Goal: Communication & Community: Answer question/provide support

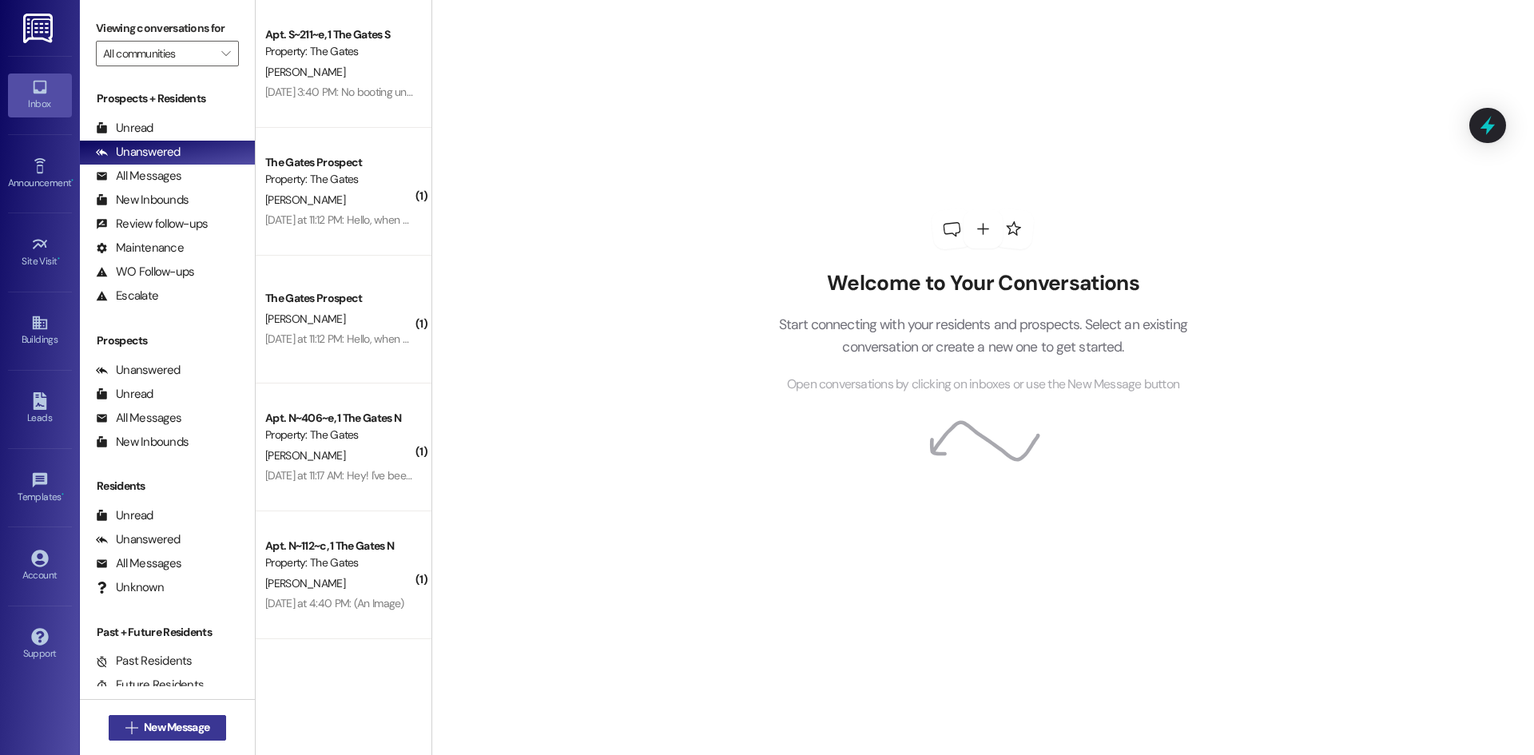
click at [160, 720] on span "New Message" at bounding box center [176, 727] width 65 height 17
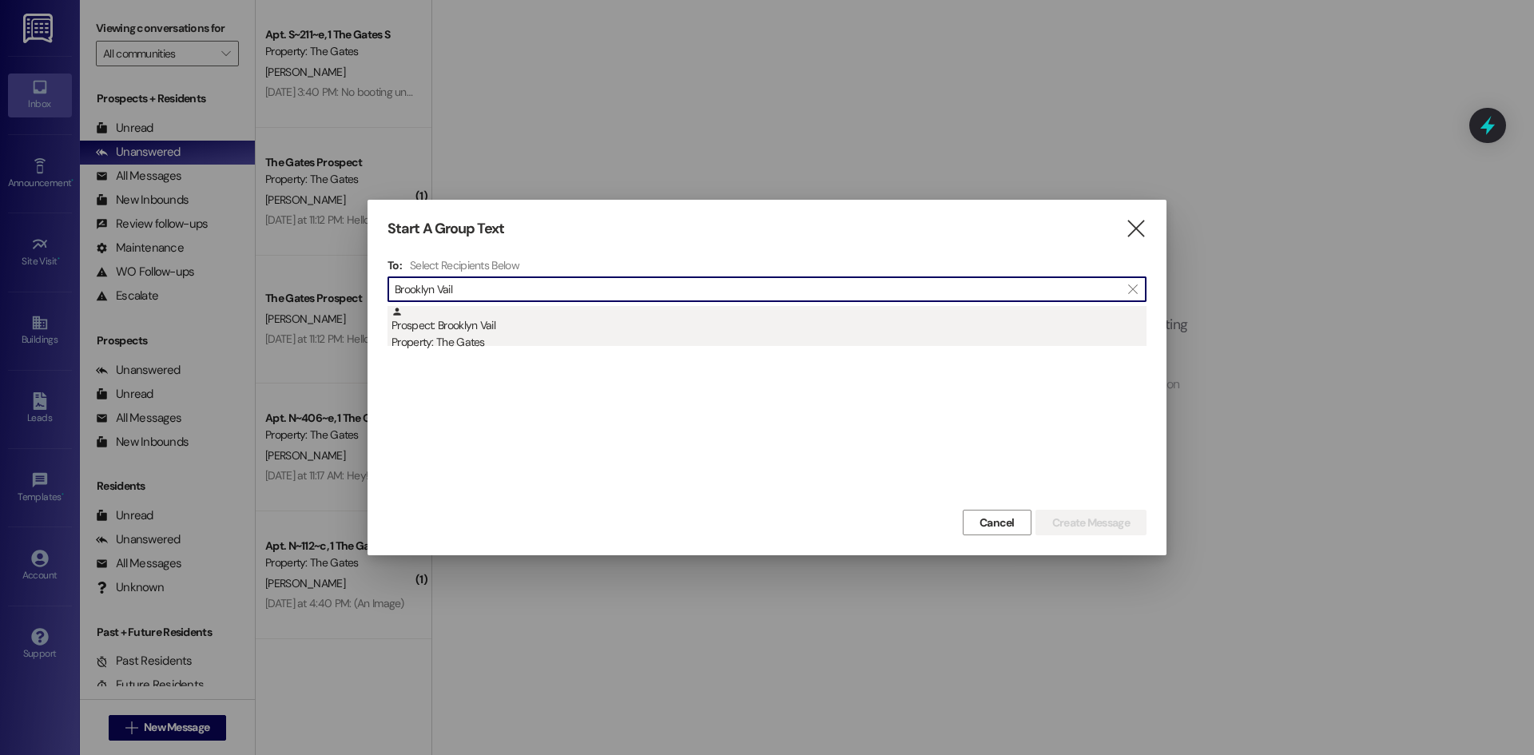
type input "Brooklyn Vail"
click at [434, 346] on div "Property: The Gates" at bounding box center [768, 342] width 755 height 17
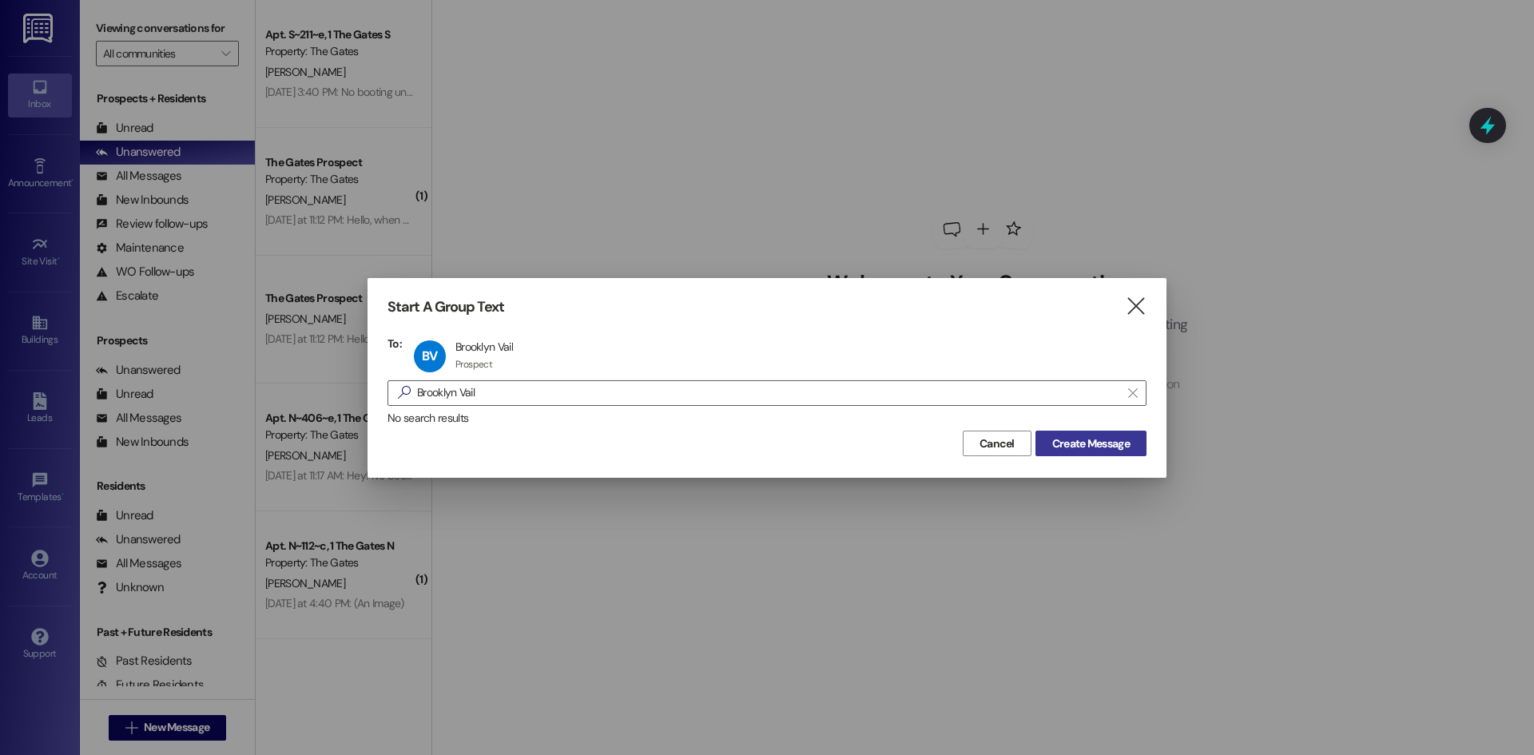
click at [1119, 439] on span "Create Message" at bounding box center [1090, 443] width 77 height 17
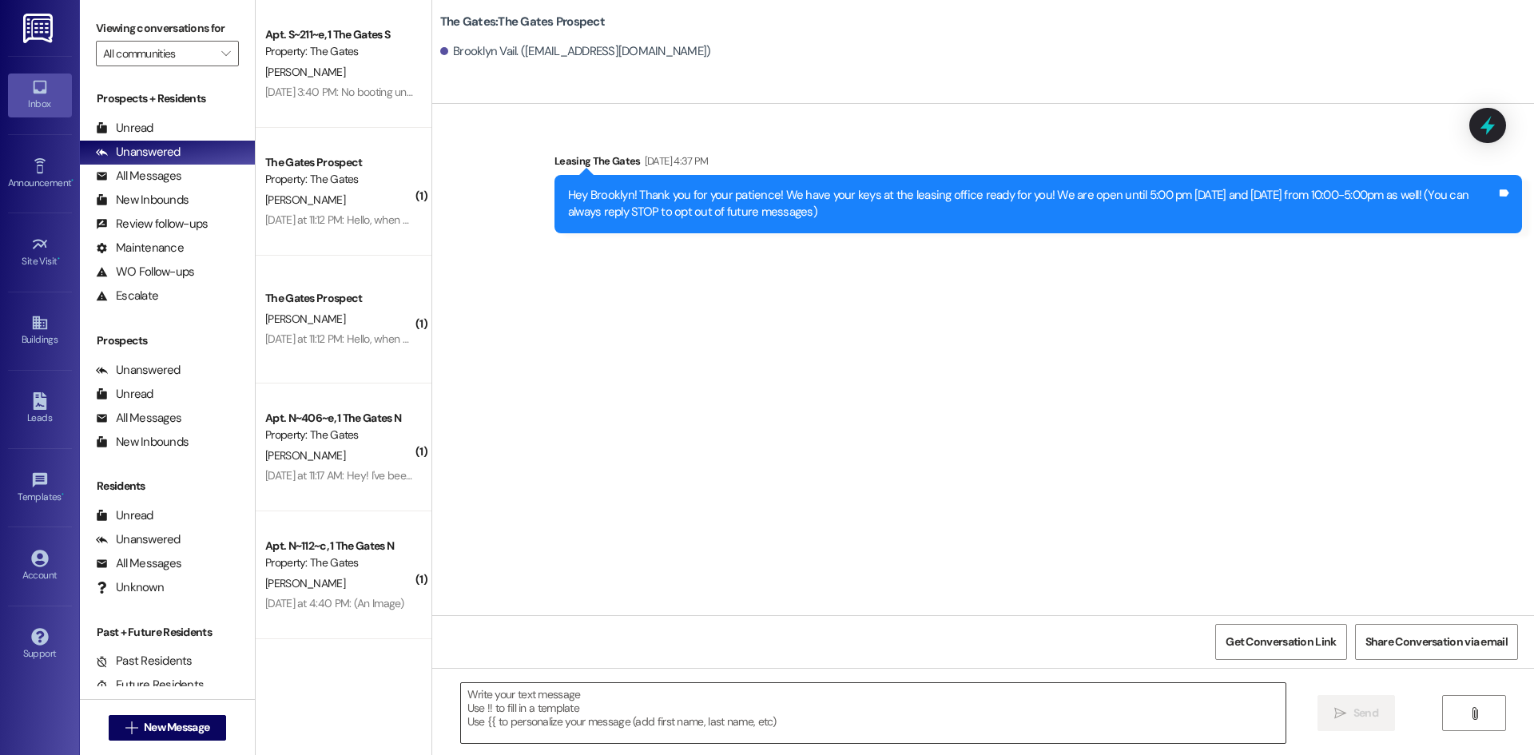
click at [497, 707] on textarea at bounding box center [873, 713] width 824 height 60
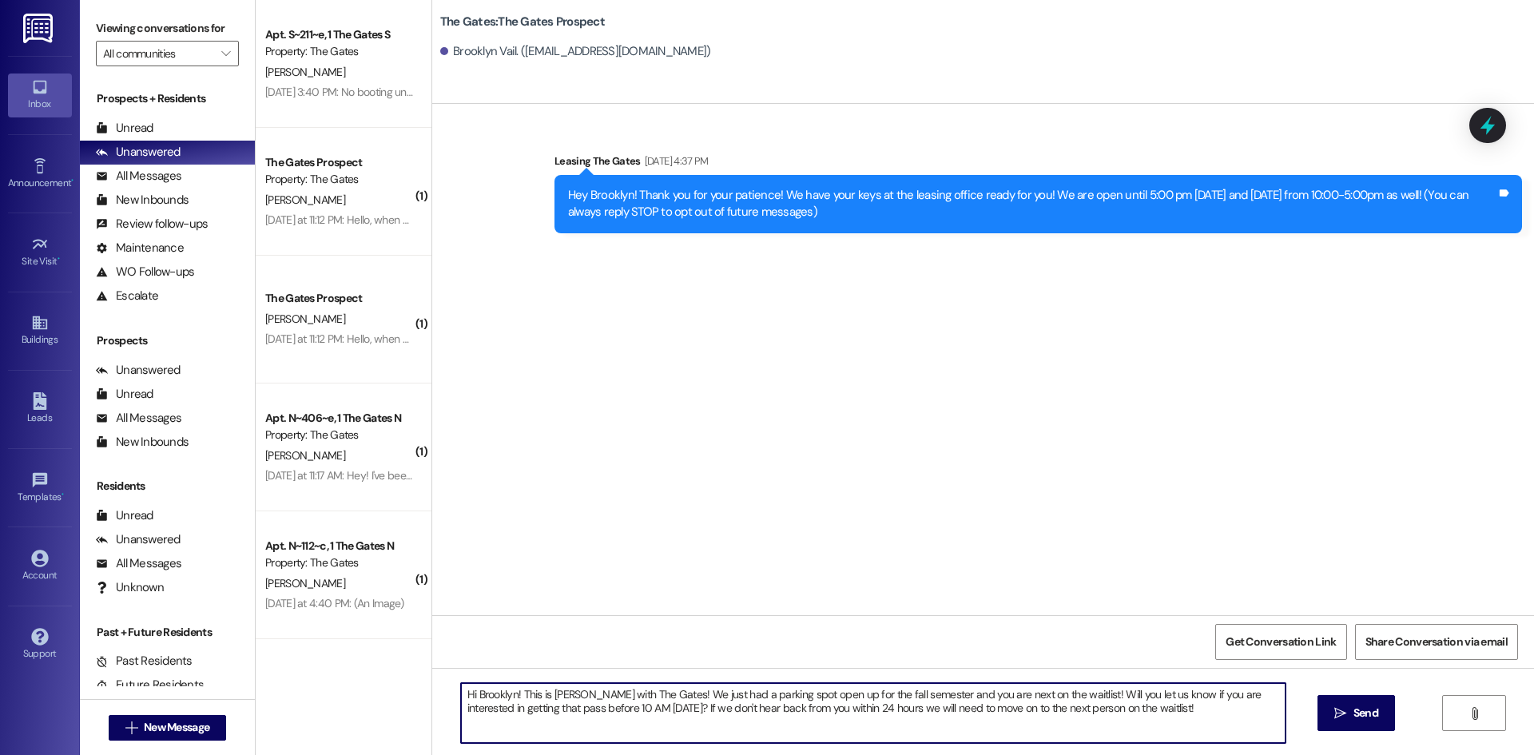
type textarea "Hi Brooklyn! This is [PERSON_NAME] with The Gates! We just had a parking spot o…"
click at [204, 720] on span "New Message" at bounding box center [176, 727] width 65 height 17
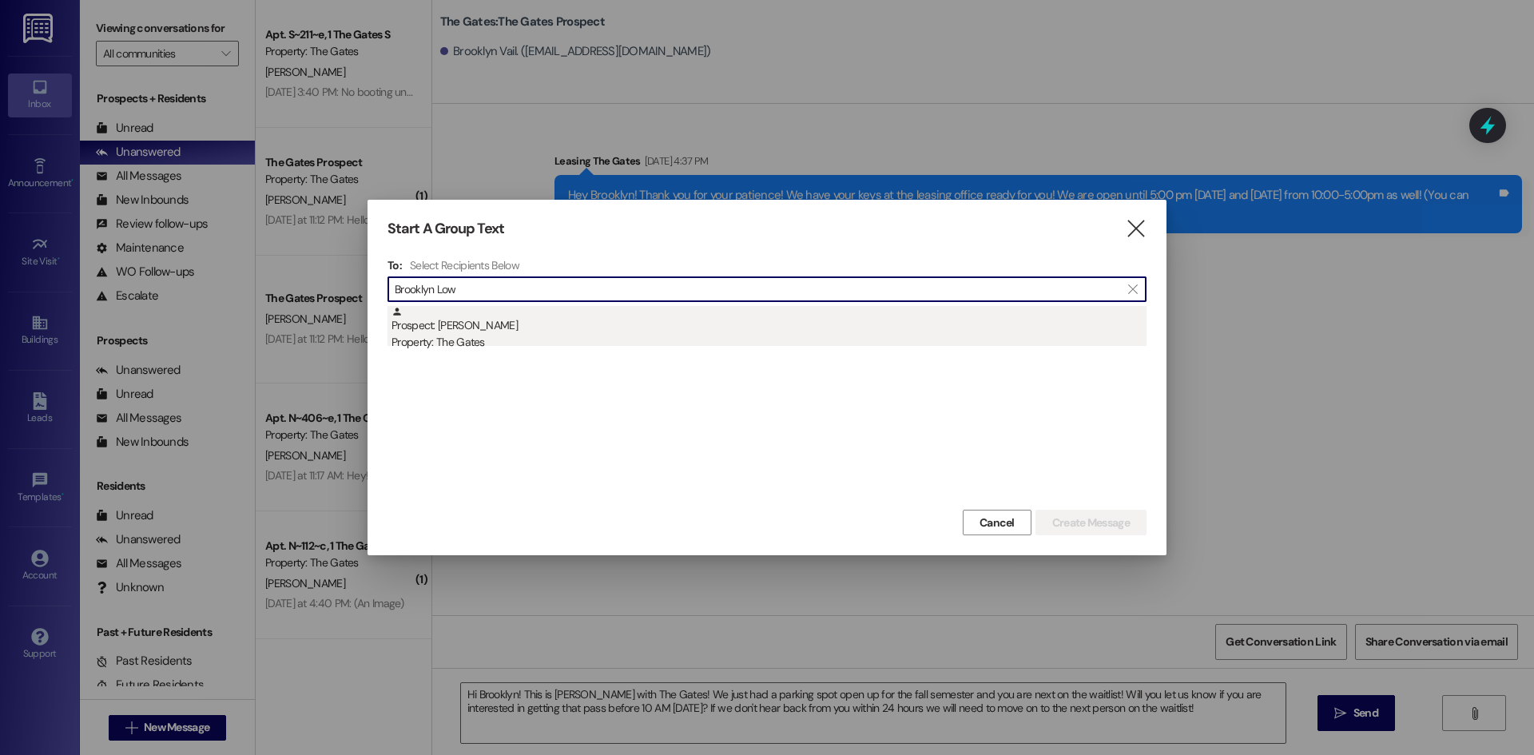
type input "Brooklyn Low"
click at [524, 323] on div "Prospect: [PERSON_NAME] Property: The Gates" at bounding box center [768, 329] width 755 height 46
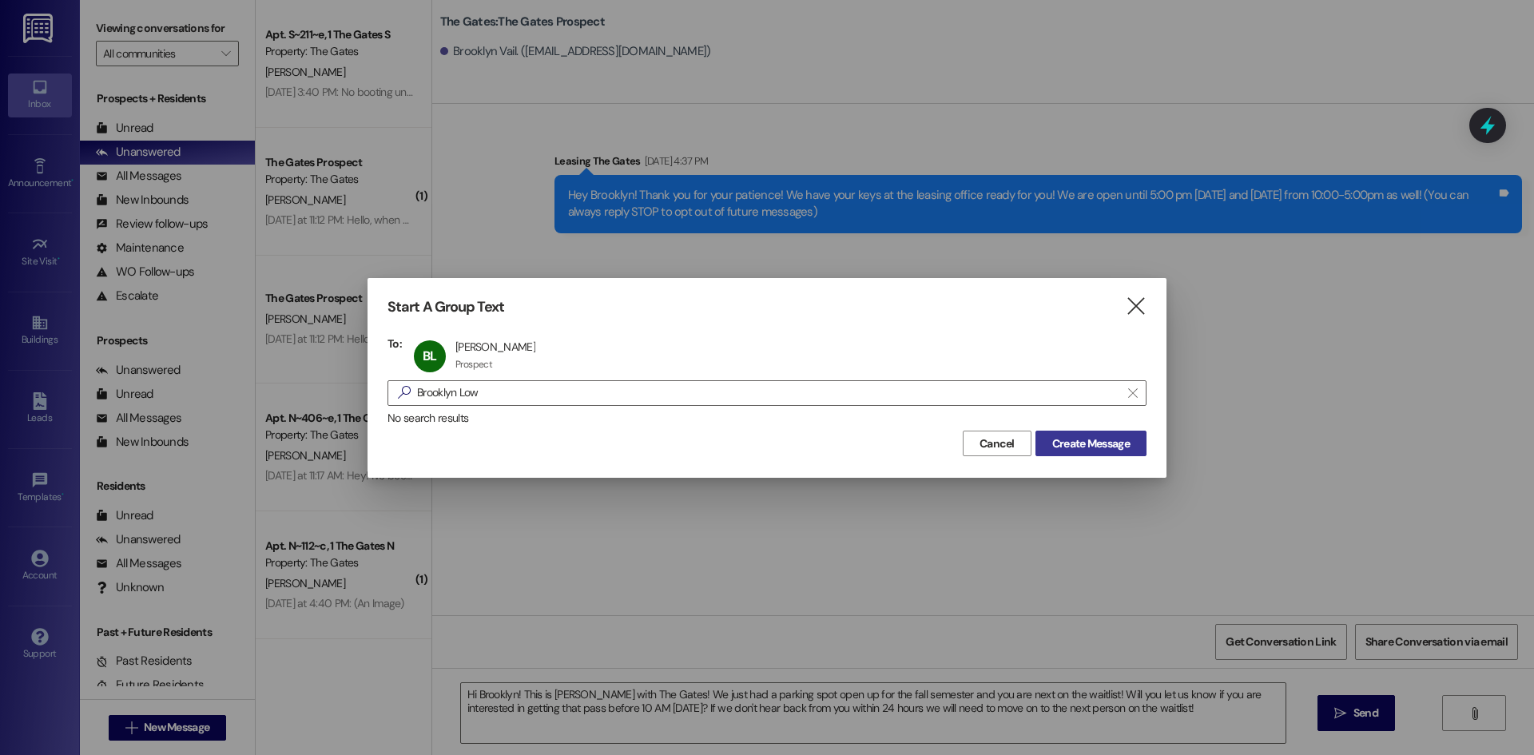
click at [1091, 436] on span "Create Message" at bounding box center [1090, 443] width 77 height 17
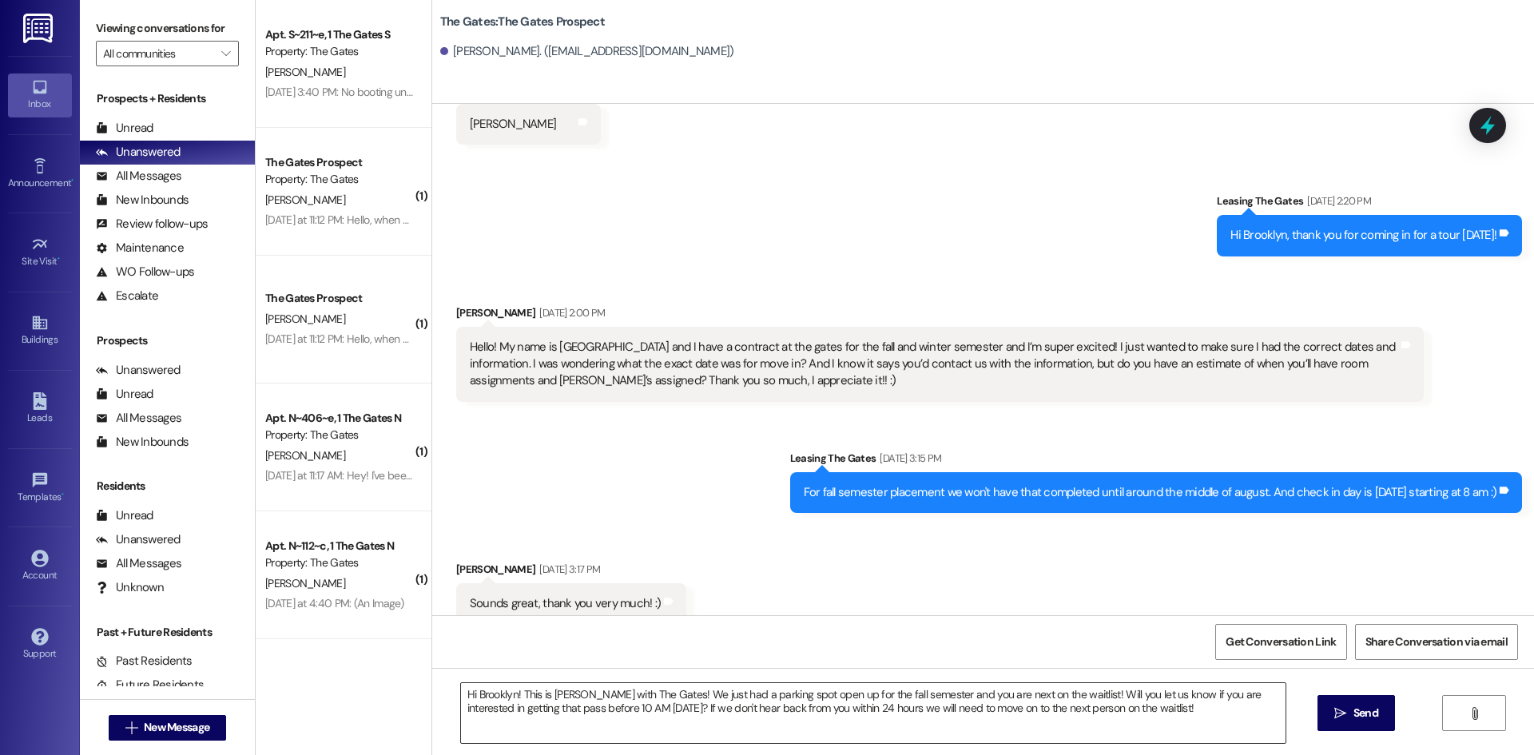
scroll to position [376, 0]
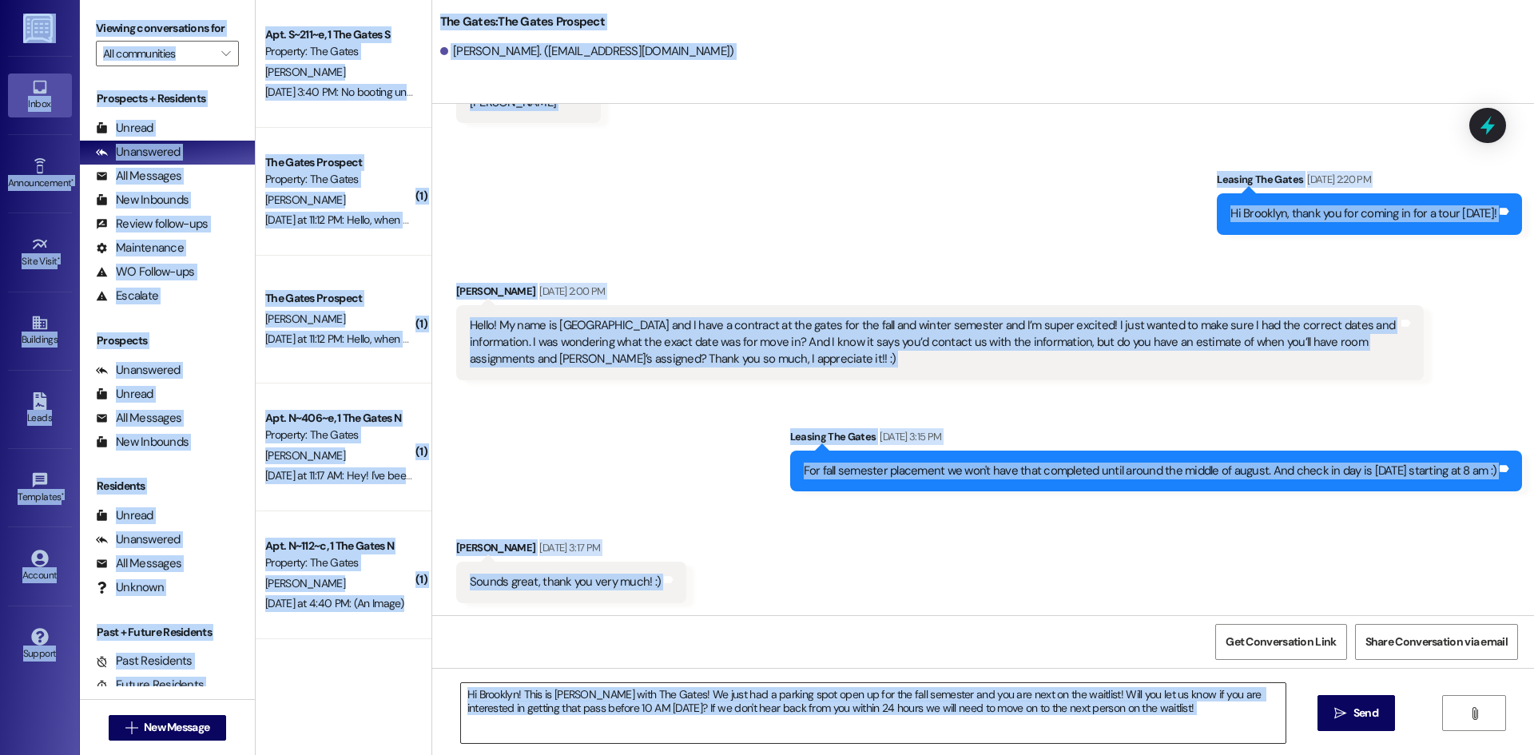
copy body "Lorem Ip do Sitam Consectetura • Elit S Doei Temporincidi Utla Etdol • Ma al En…"
click at [1354, 720] on span "Send" at bounding box center [1365, 712] width 25 height 17
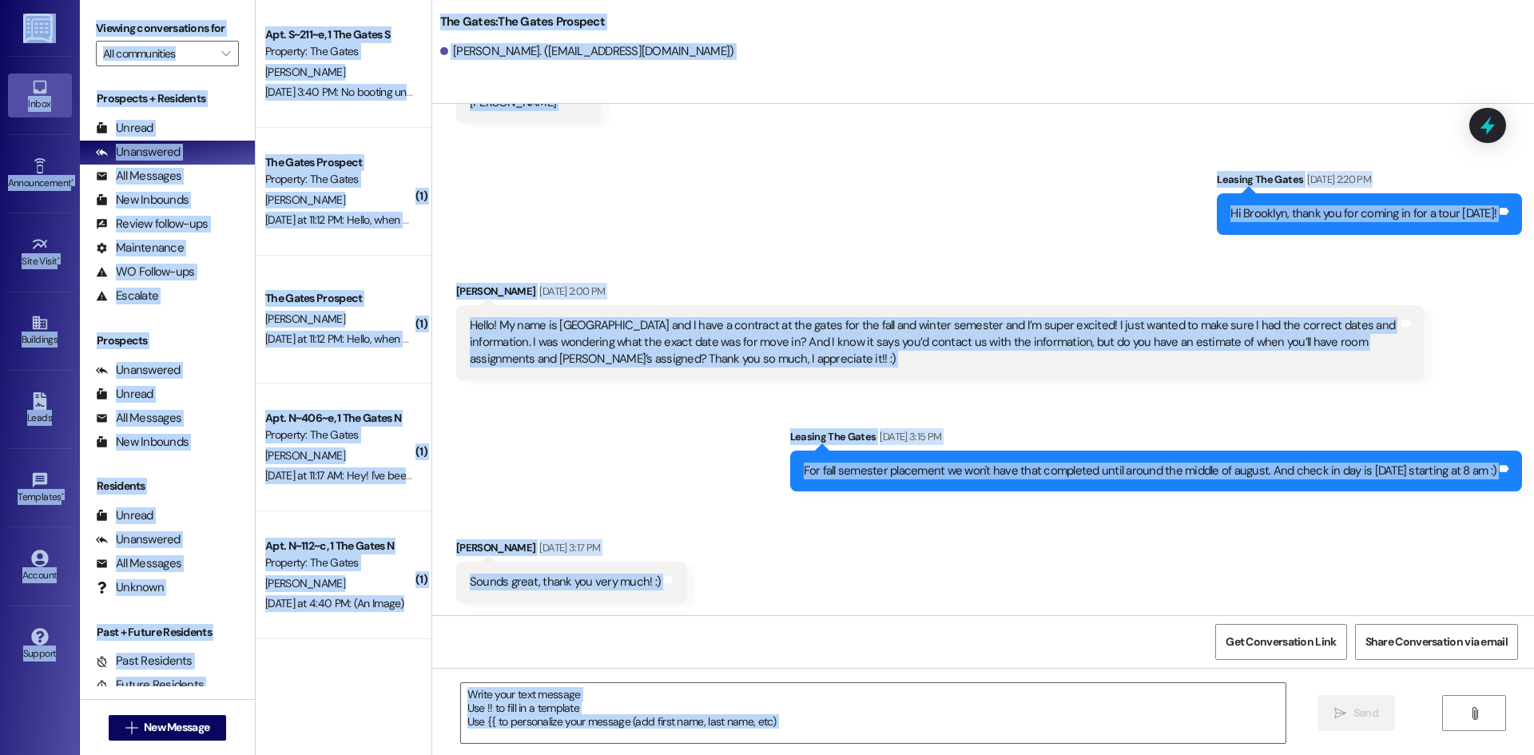
click at [735, 605] on div "Received via SMS [PERSON_NAME] [DATE] 3:17 PM Sounds great, thank you very much…" at bounding box center [982, 558] width 1101 height 111
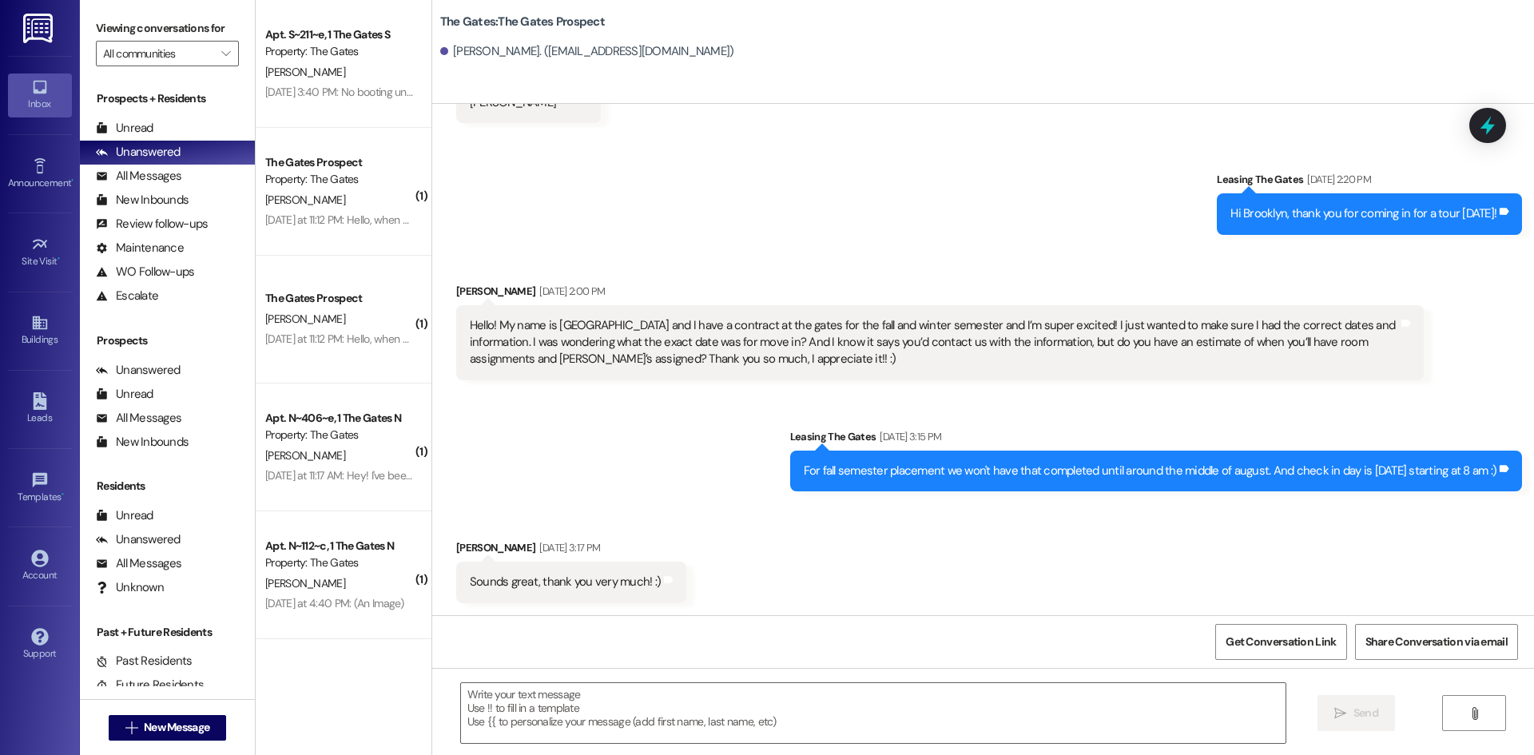
scroll to position [617, 0]
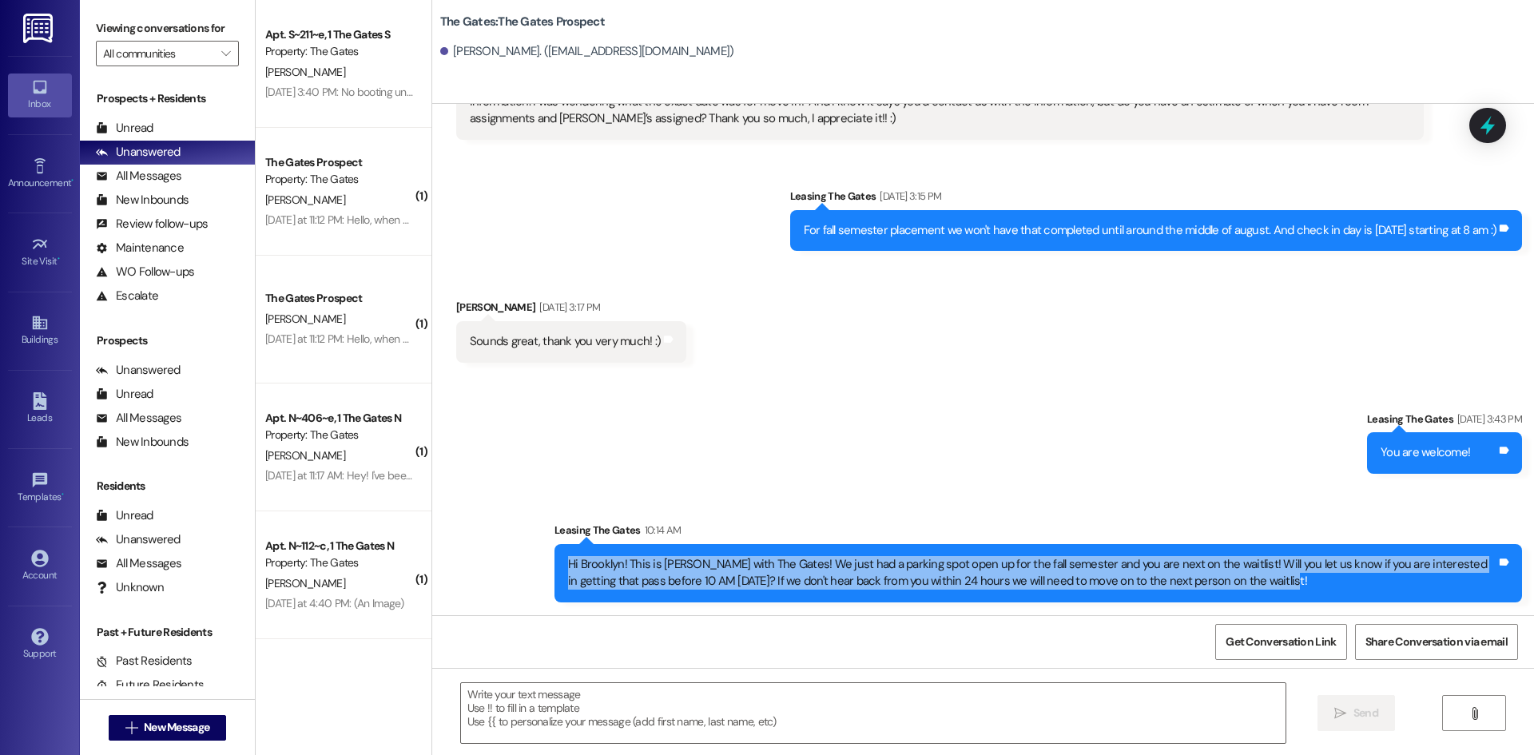
drag, startPoint x: 1250, startPoint y: 577, endPoint x: 553, endPoint y: 554, distance: 697.7
click at [554, 554] on div "Hi Brooklyn! This is [PERSON_NAME] with The Gates! We just had a parking spot o…" at bounding box center [1037, 573] width 967 height 58
copy div "Hi Brooklyn! This is [PERSON_NAME] with The Gates! We just had a parking spot o…"
click at [194, 723] on span "New Message" at bounding box center [176, 727] width 65 height 17
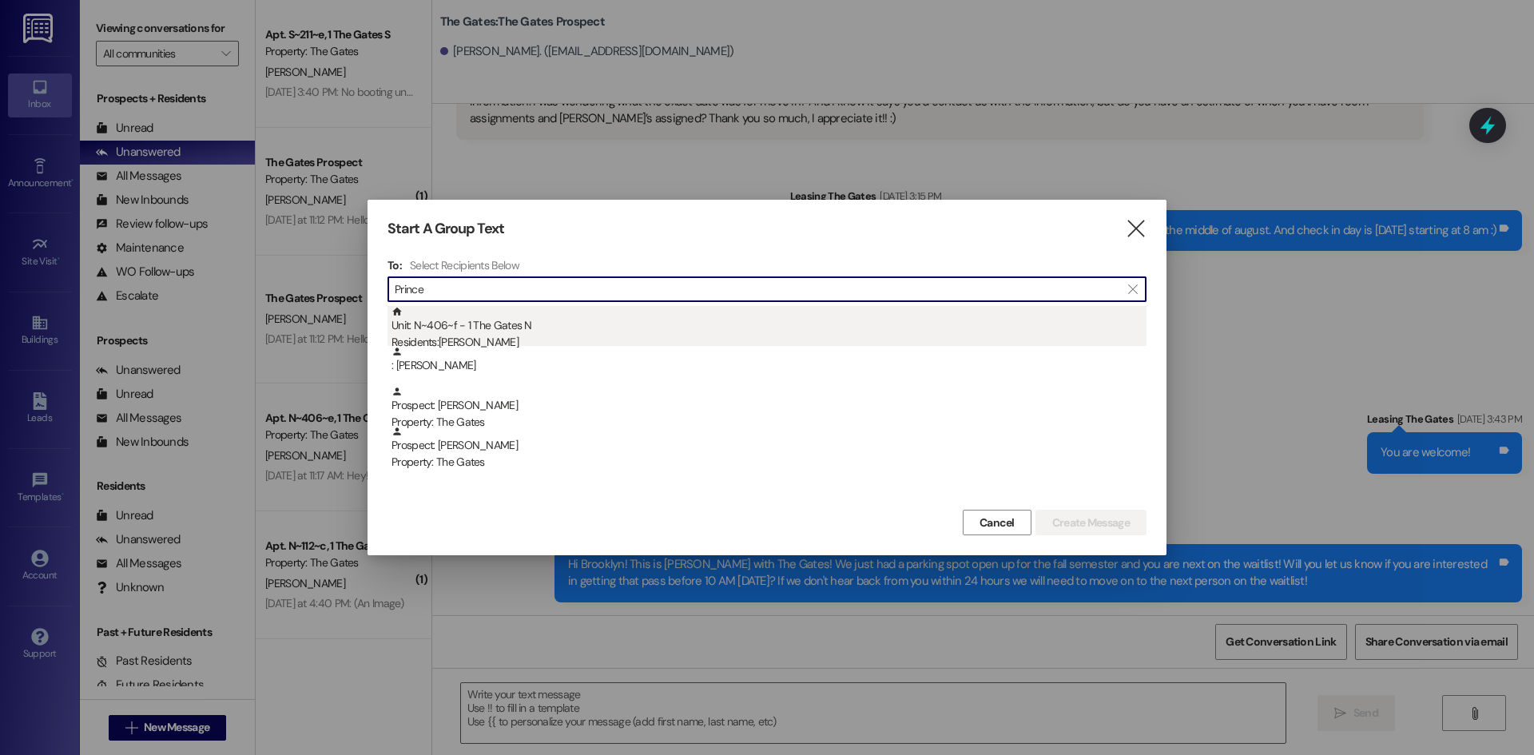
type input "Prince"
click at [577, 323] on div "Unit: N~406~f - 1 The Gates N Residents: [PERSON_NAME]" at bounding box center [768, 329] width 755 height 46
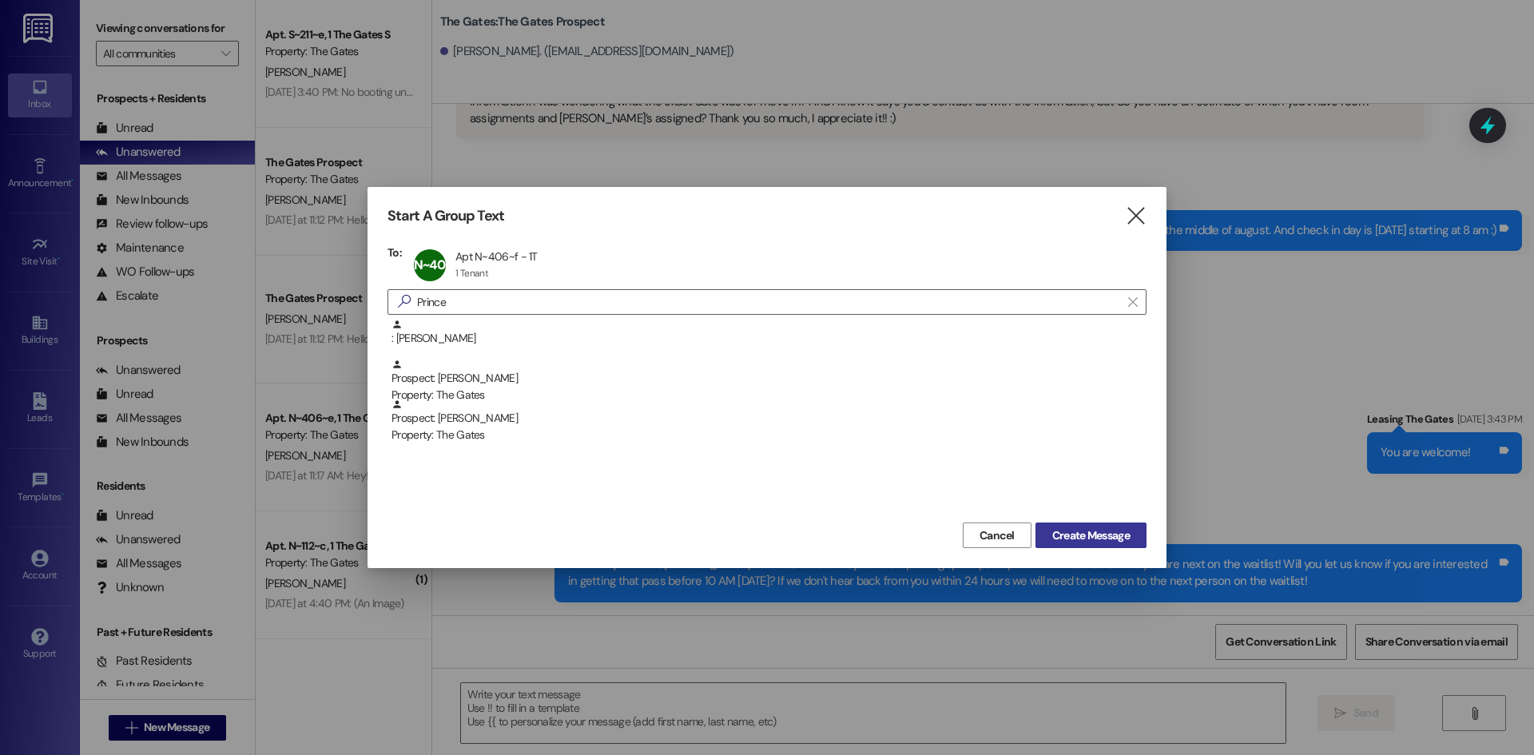
click at [1099, 545] on button "Create Message" at bounding box center [1090, 535] width 111 height 26
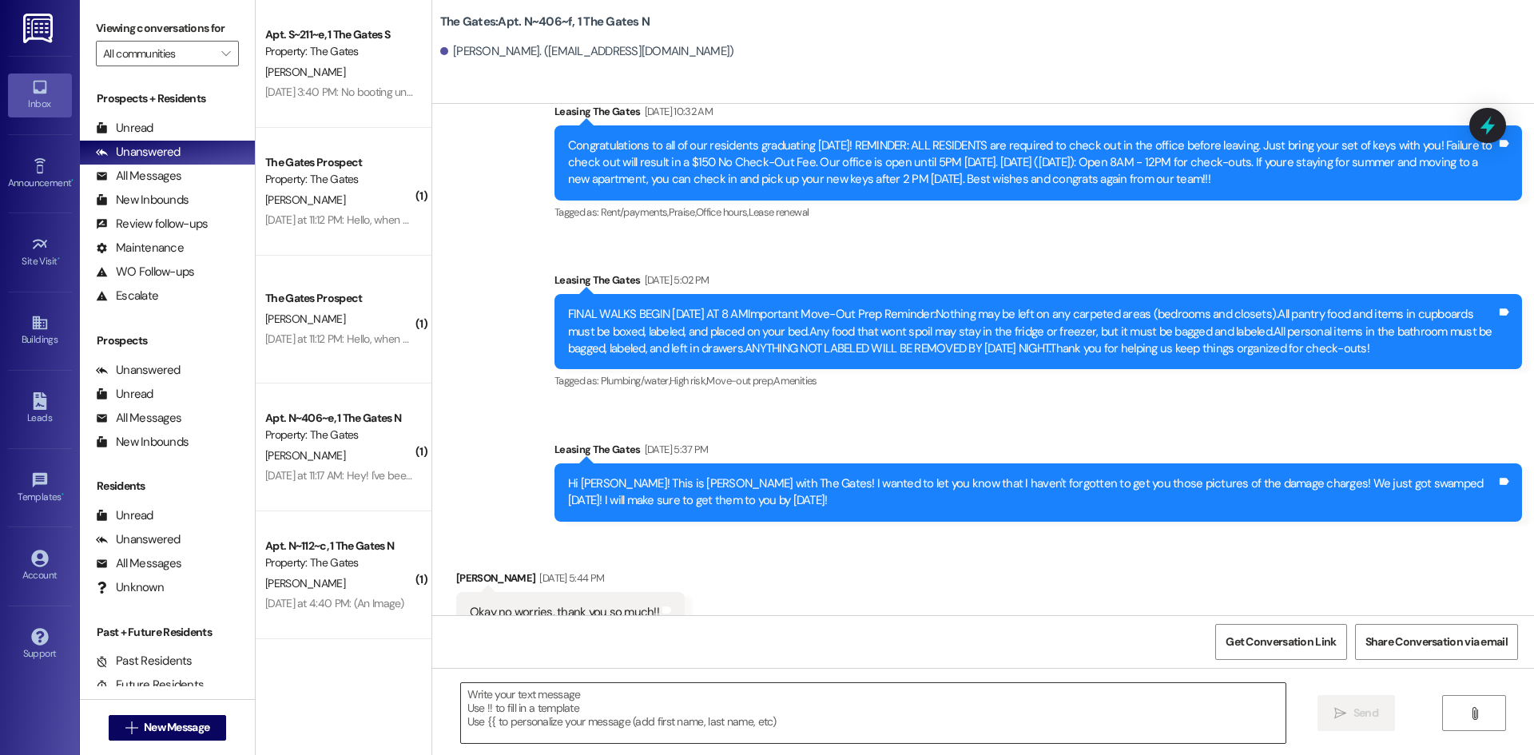
click at [531, 698] on textarea at bounding box center [873, 713] width 824 height 60
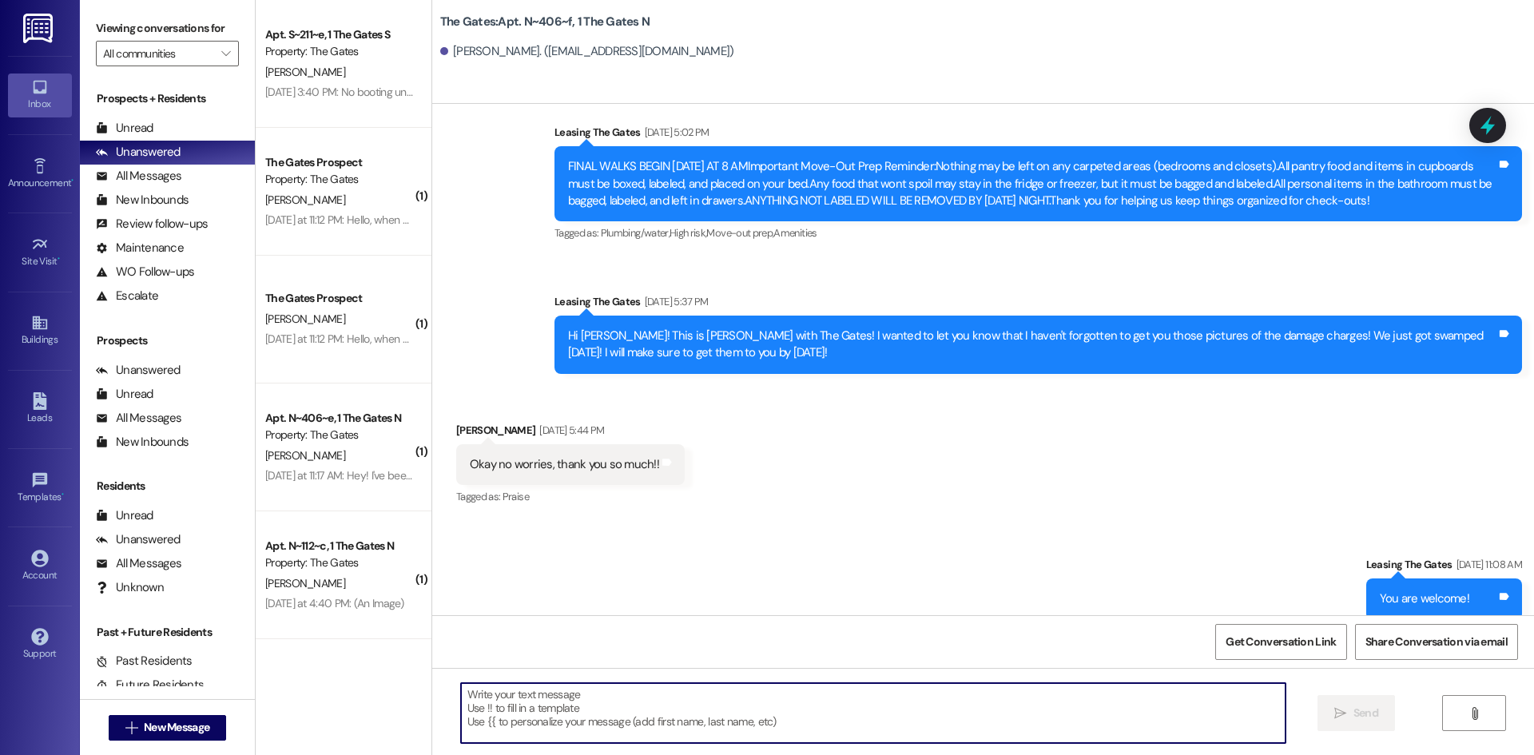
paste textarea "Hi Brooklyn! This is [PERSON_NAME] with The Gates! We just had a parking spot o…"
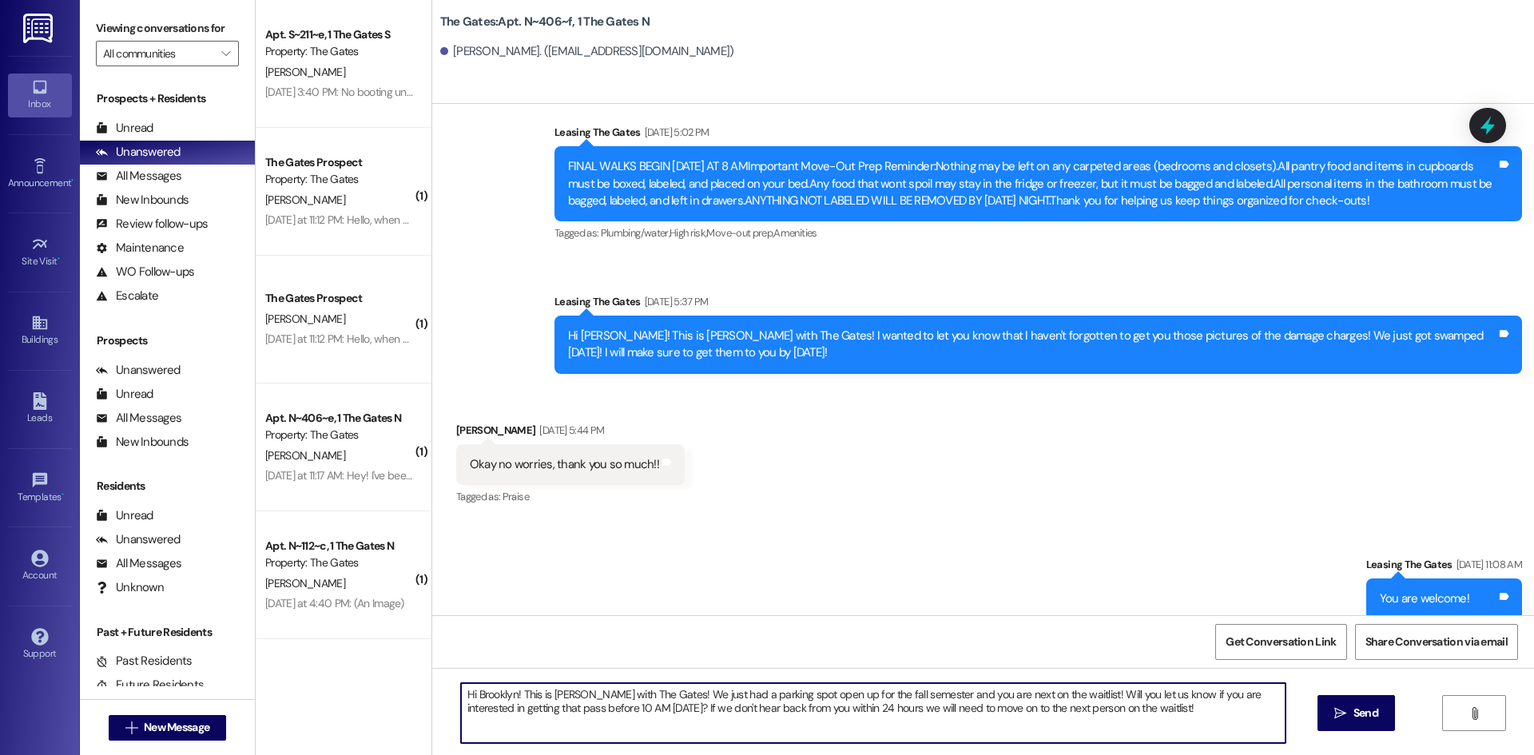
click at [508, 689] on textarea "Hi Brooklyn! This is [PERSON_NAME] with The Gates! We just had a parking spot o…" at bounding box center [873, 713] width 824 height 60
type textarea "Hi [PERSON_NAME]! This is [PERSON_NAME] with The Gates! We just had a parking s…"
click at [1361, 703] on button " Send" at bounding box center [1355, 713] width 77 height 36
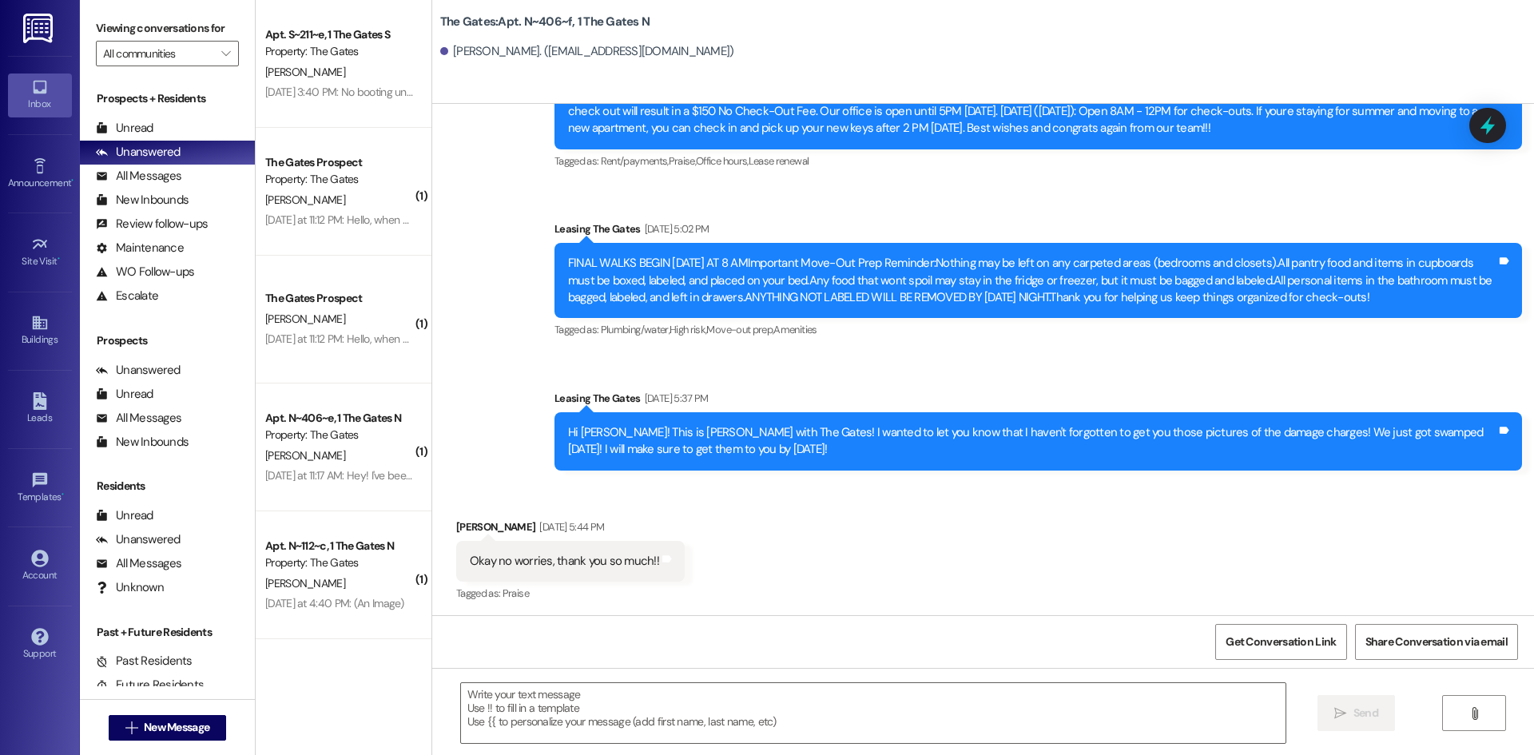
scroll to position [10339, 0]
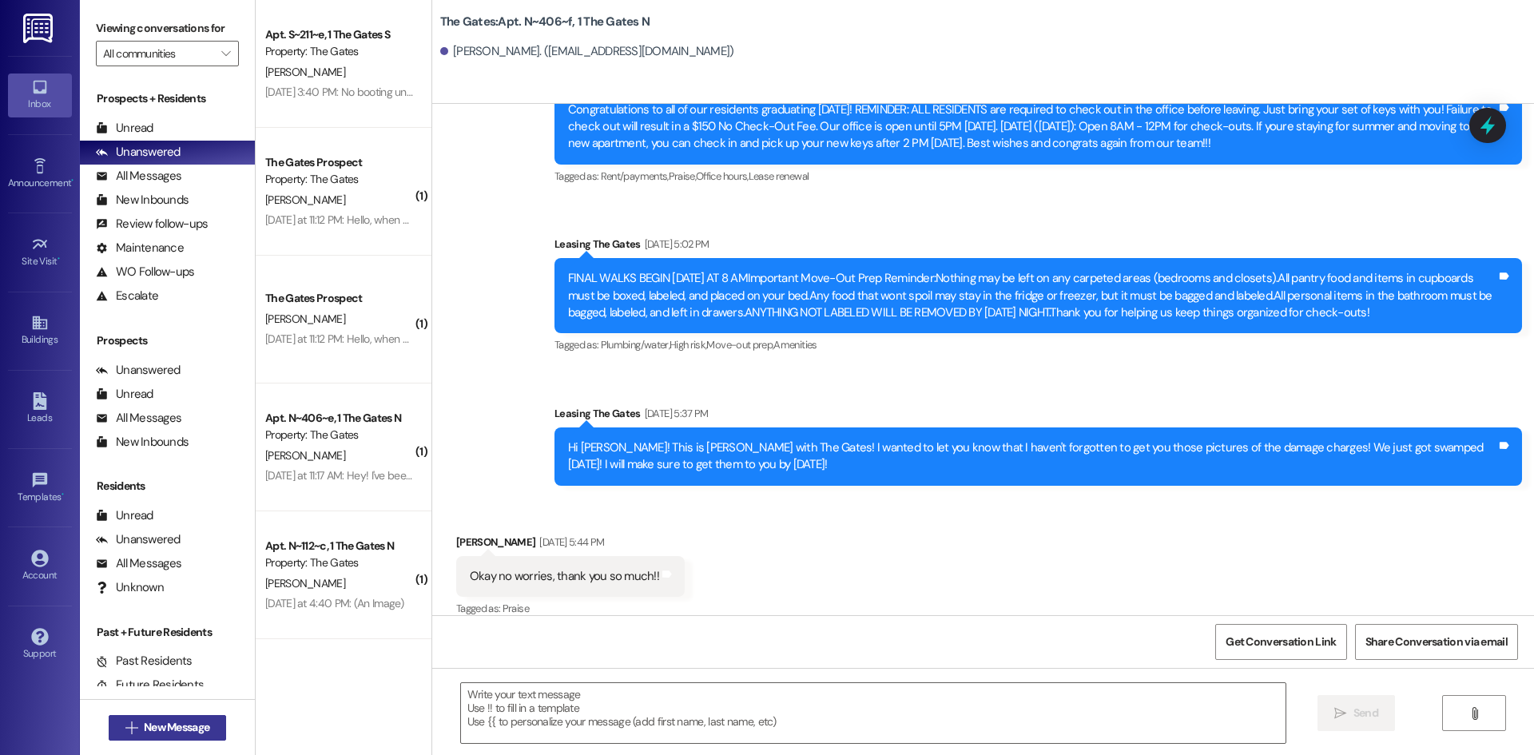
click at [171, 724] on span "New Message" at bounding box center [176, 727] width 65 height 17
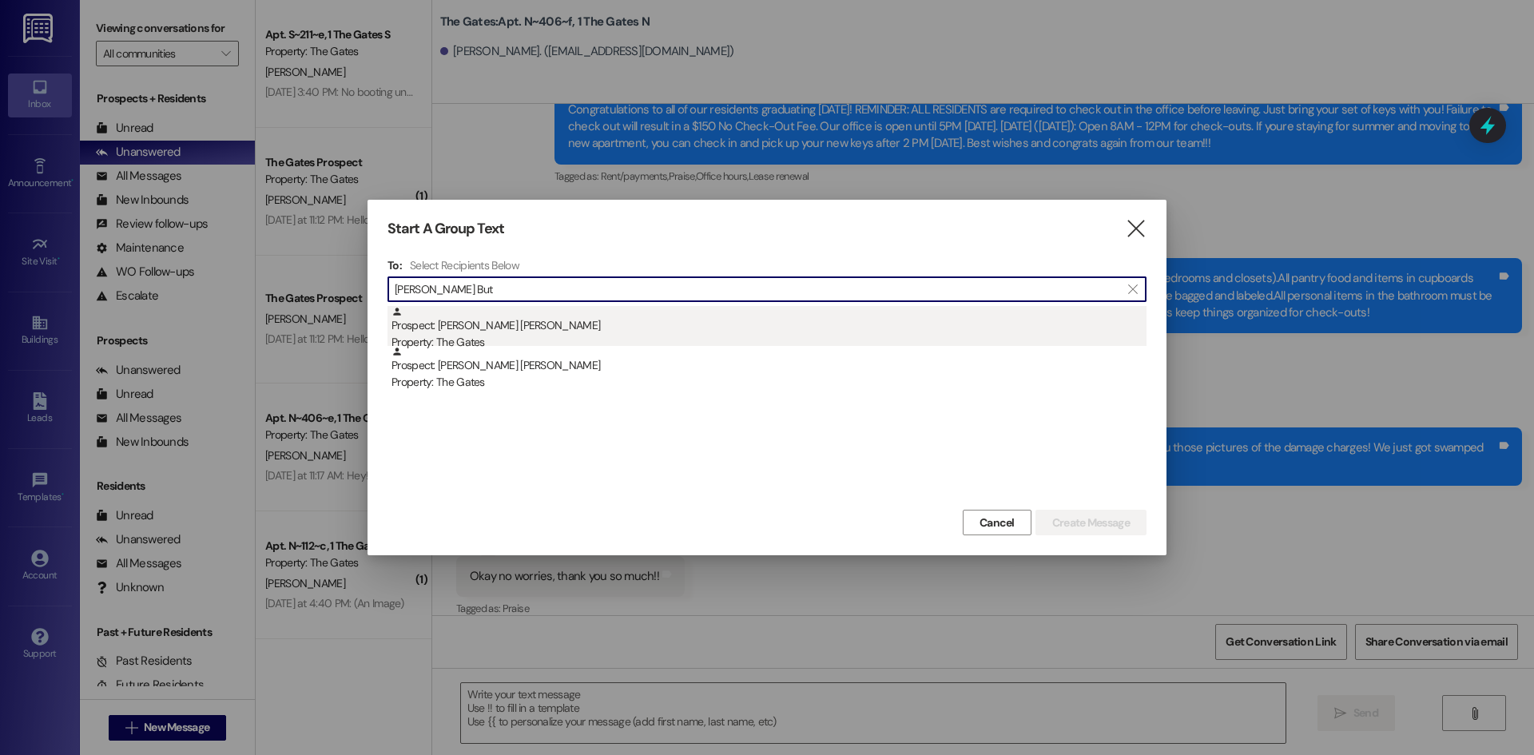
type input "[PERSON_NAME] But"
click at [478, 323] on div "Prospect: [PERSON_NAME] [PERSON_NAME] Property: The Gates" at bounding box center [768, 329] width 755 height 46
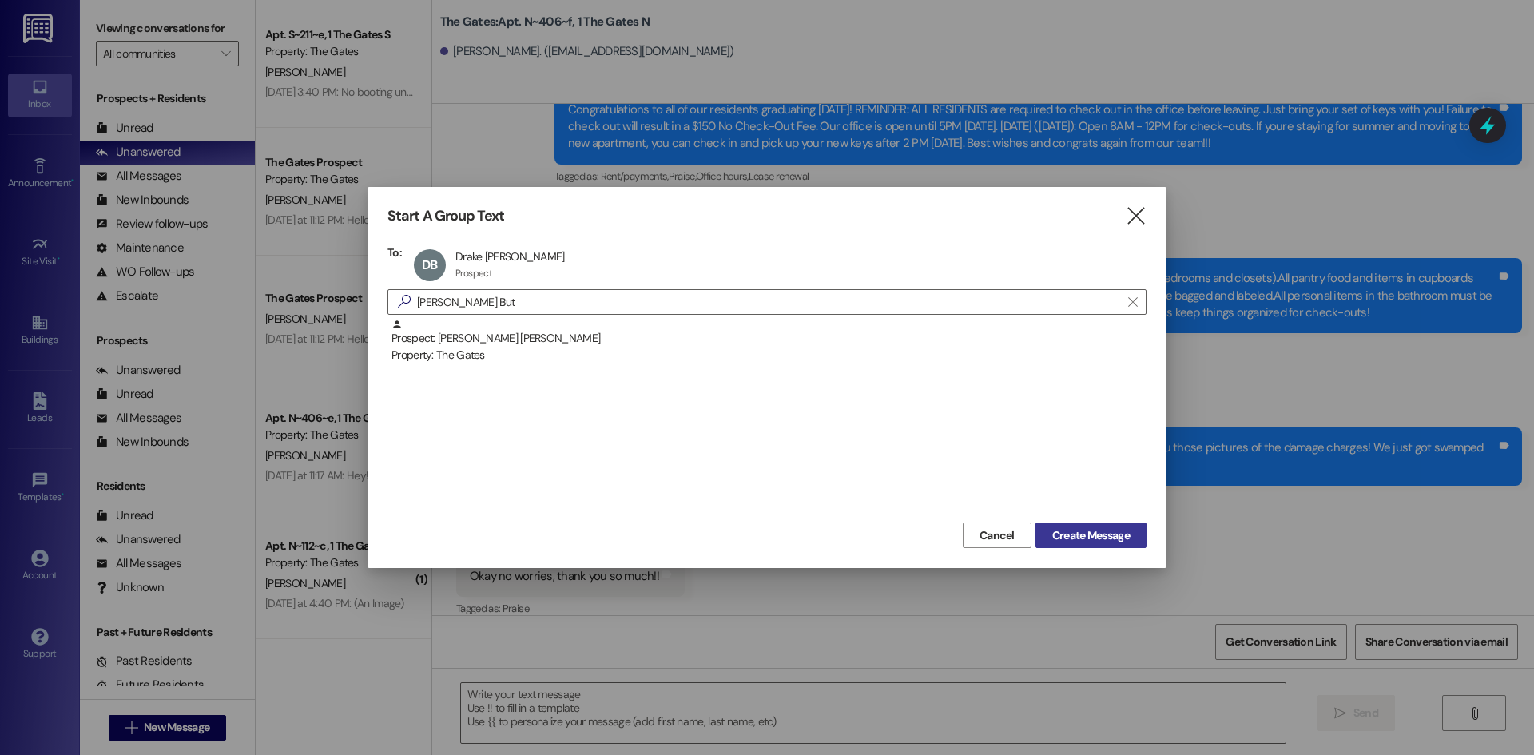
drag, startPoint x: 1082, startPoint y: 534, endPoint x: 1081, endPoint y: 543, distance: 8.9
click at [1082, 536] on span "Create Message" at bounding box center [1090, 535] width 77 height 17
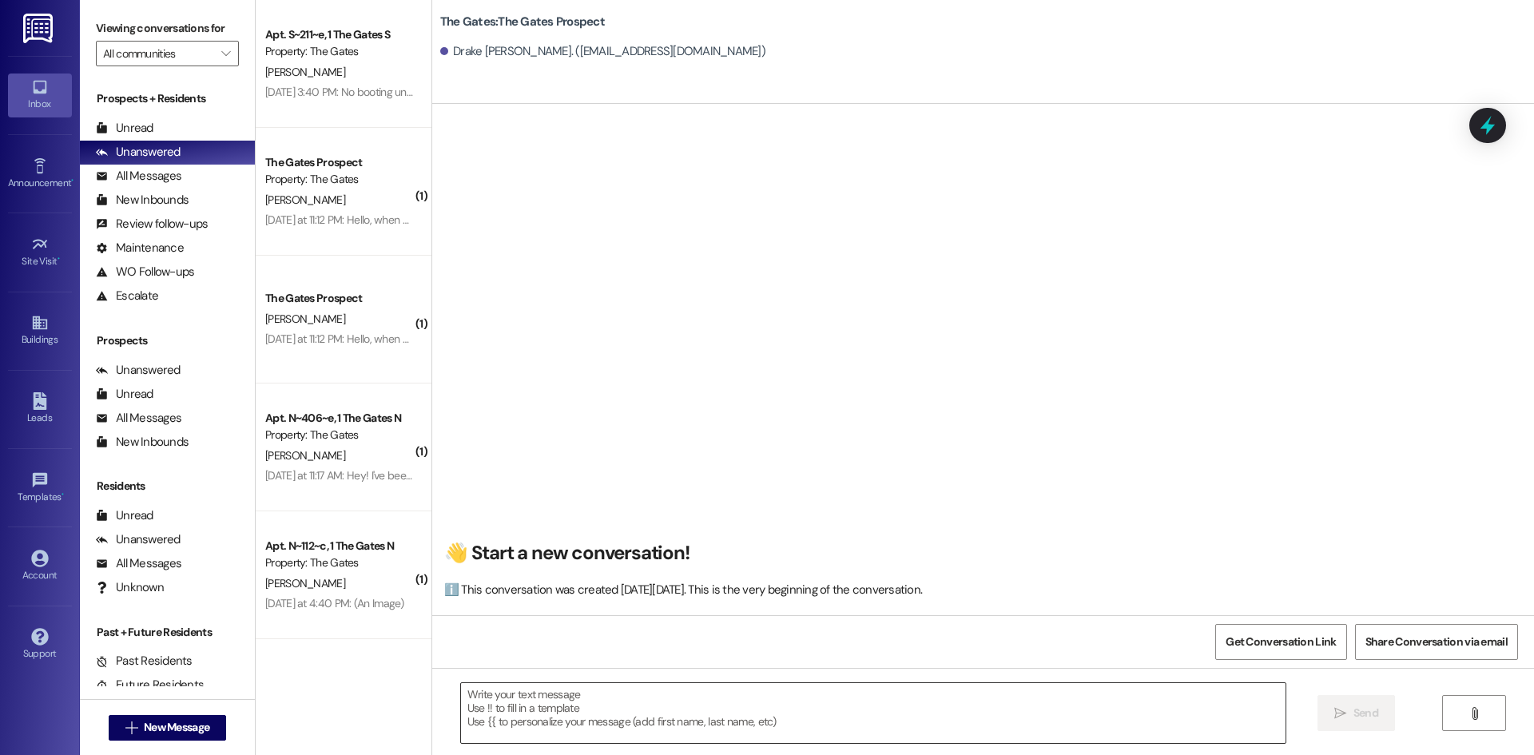
scroll to position [1, 0]
click at [504, 715] on textarea at bounding box center [873, 713] width 824 height 60
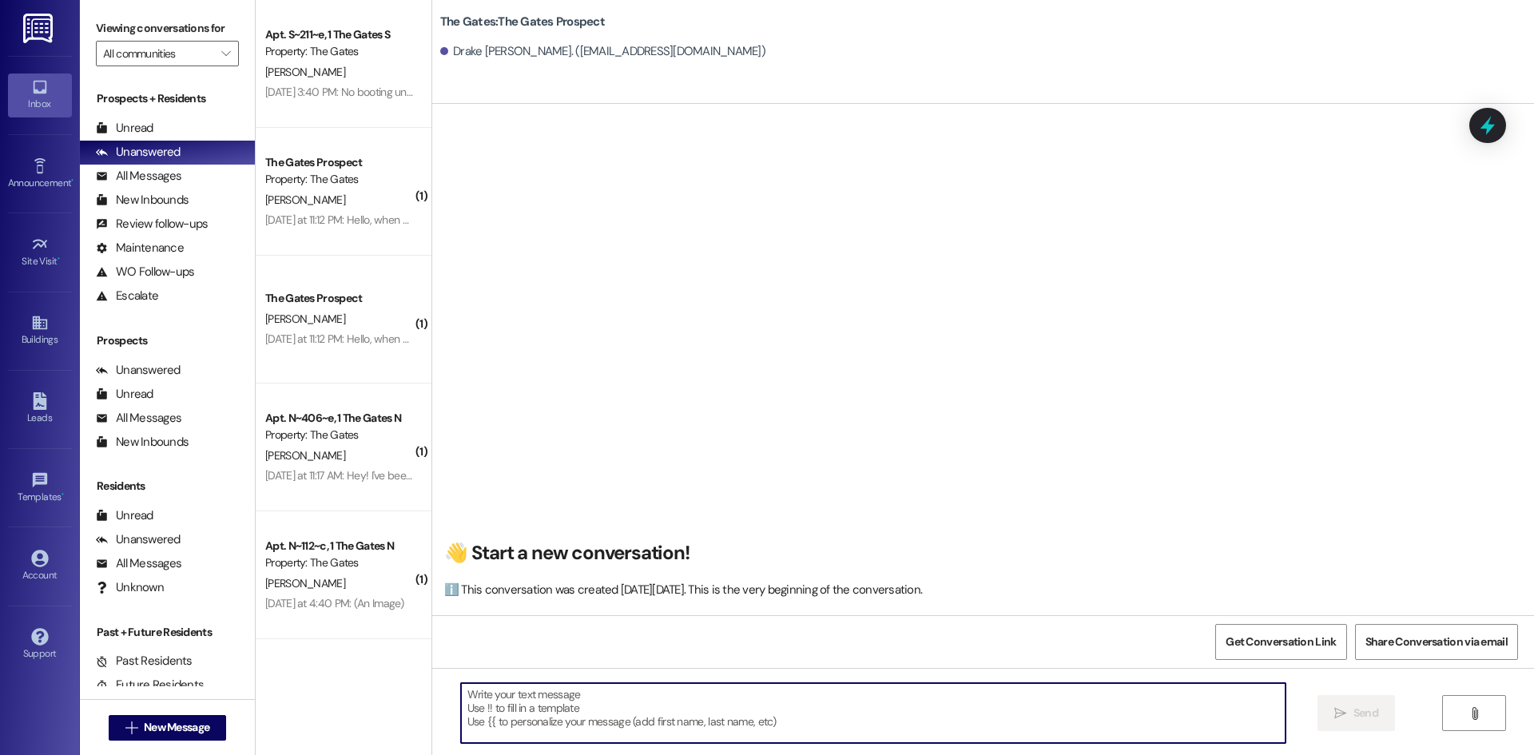
paste textarea "Hi [PERSON_NAME]! This is [PERSON_NAME] with The Gates! We just had a parking s…"
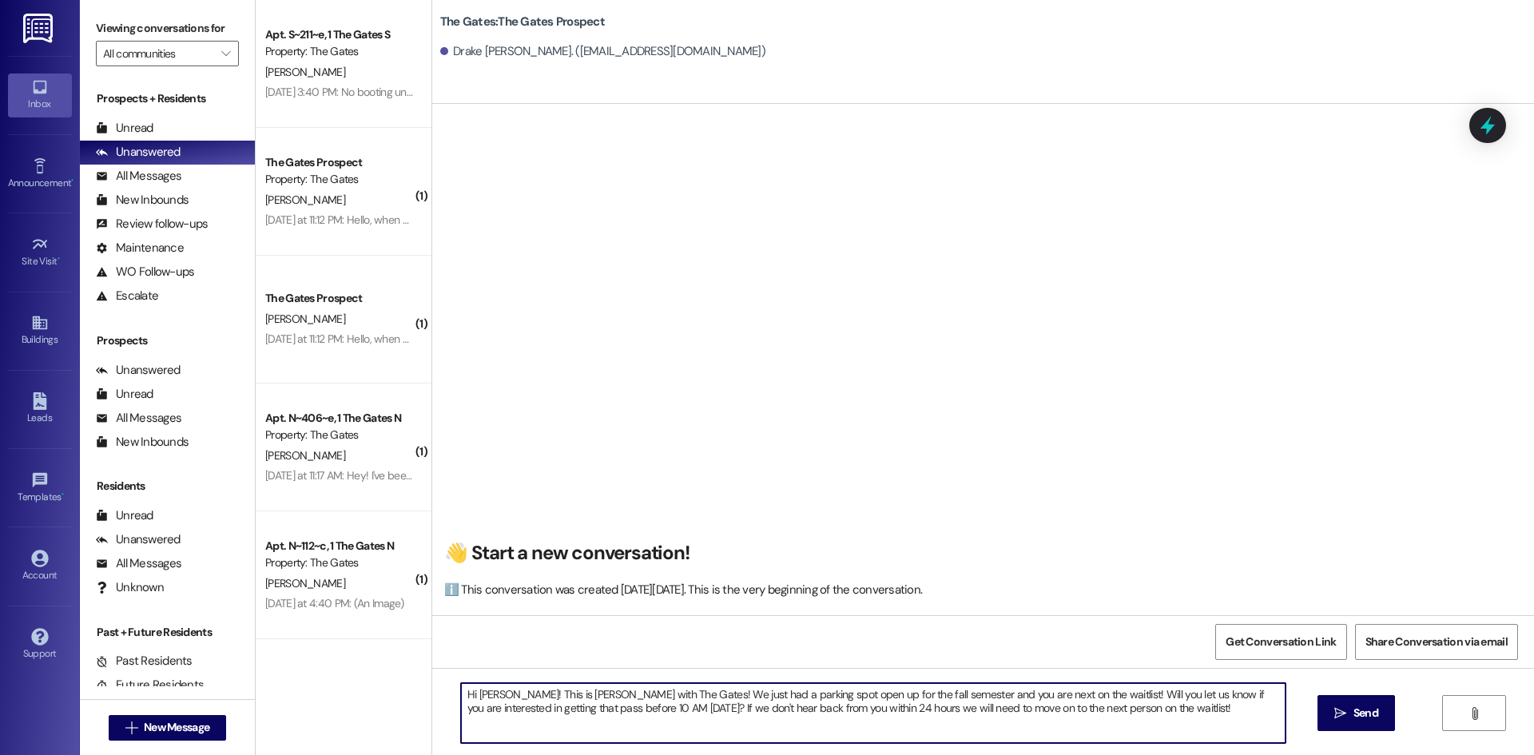
click at [502, 692] on textarea "Hi [PERSON_NAME]! This is [PERSON_NAME] with The Gates! We just had a parking s…" at bounding box center [873, 713] width 824 height 60
type textarea "Hi [PERSON_NAME]! This is [PERSON_NAME] with The Gates! We just had a parking s…"
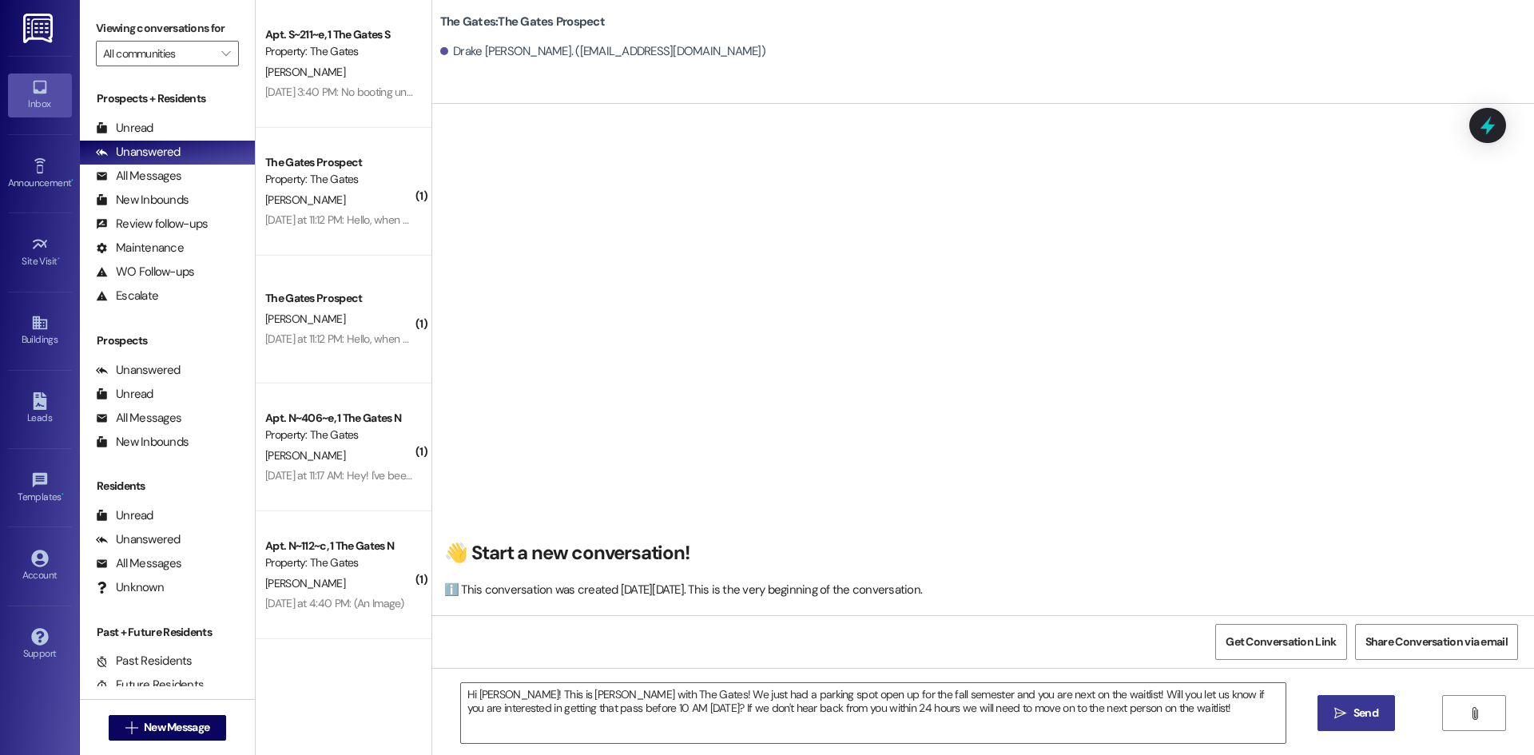
click at [1354, 709] on span "Send" at bounding box center [1365, 712] width 25 height 17
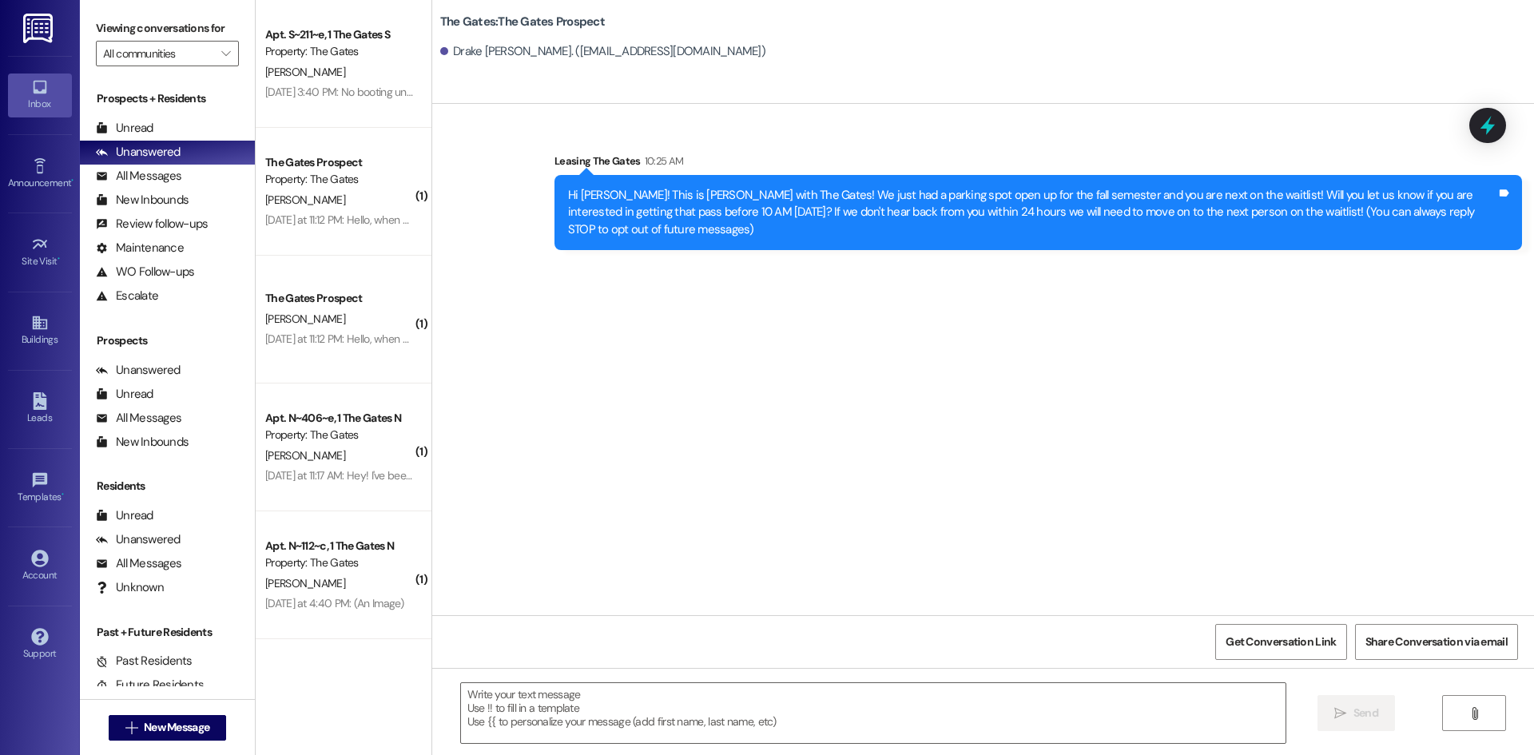
scroll to position [0, 0]
click at [133, 716] on button " New Message" at bounding box center [168, 728] width 118 height 26
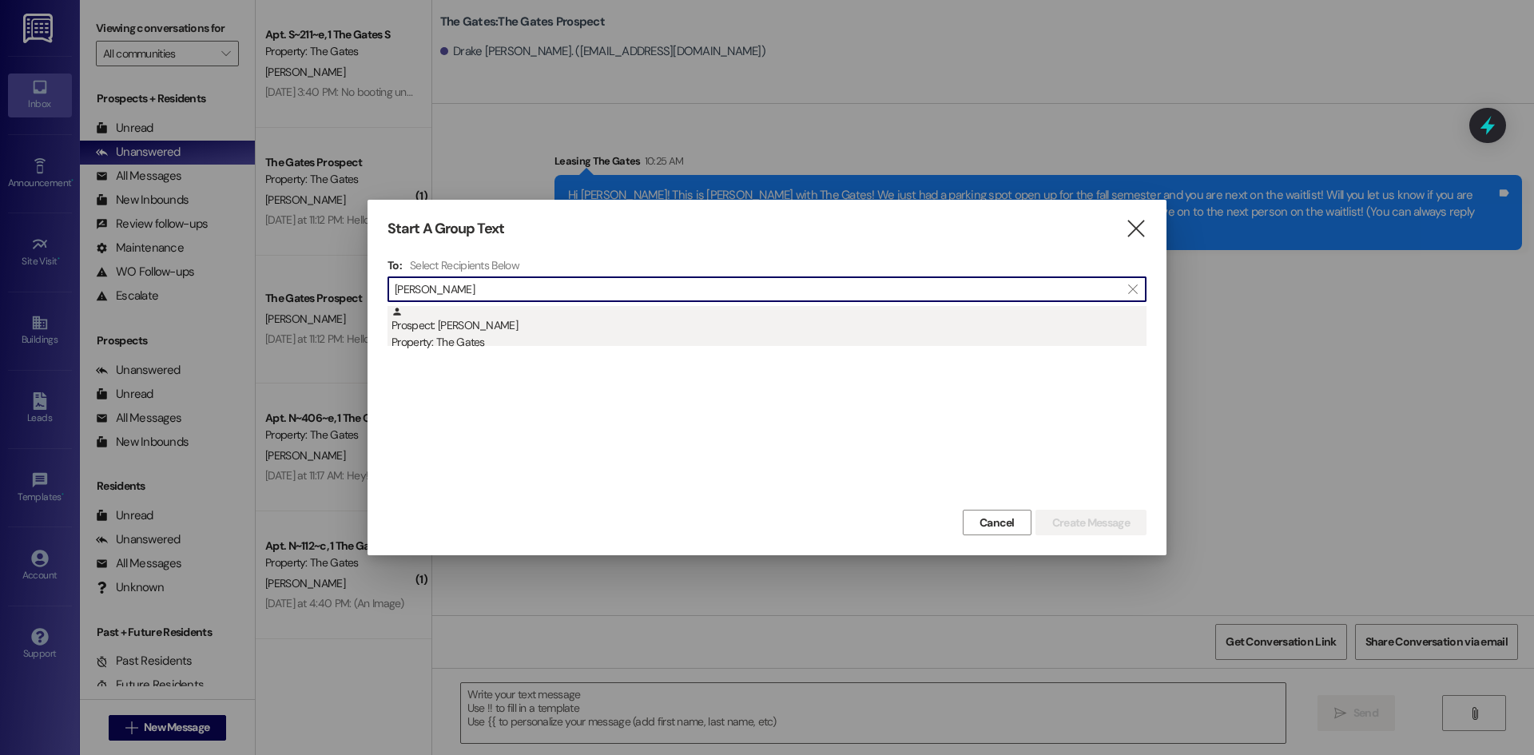
type input "[PERSON_NAME]"
click at [520, 323] on div "Prospect: [PERSON_NAME] Property: The Gates" at bounding box center [768, 329] width 755 height 46
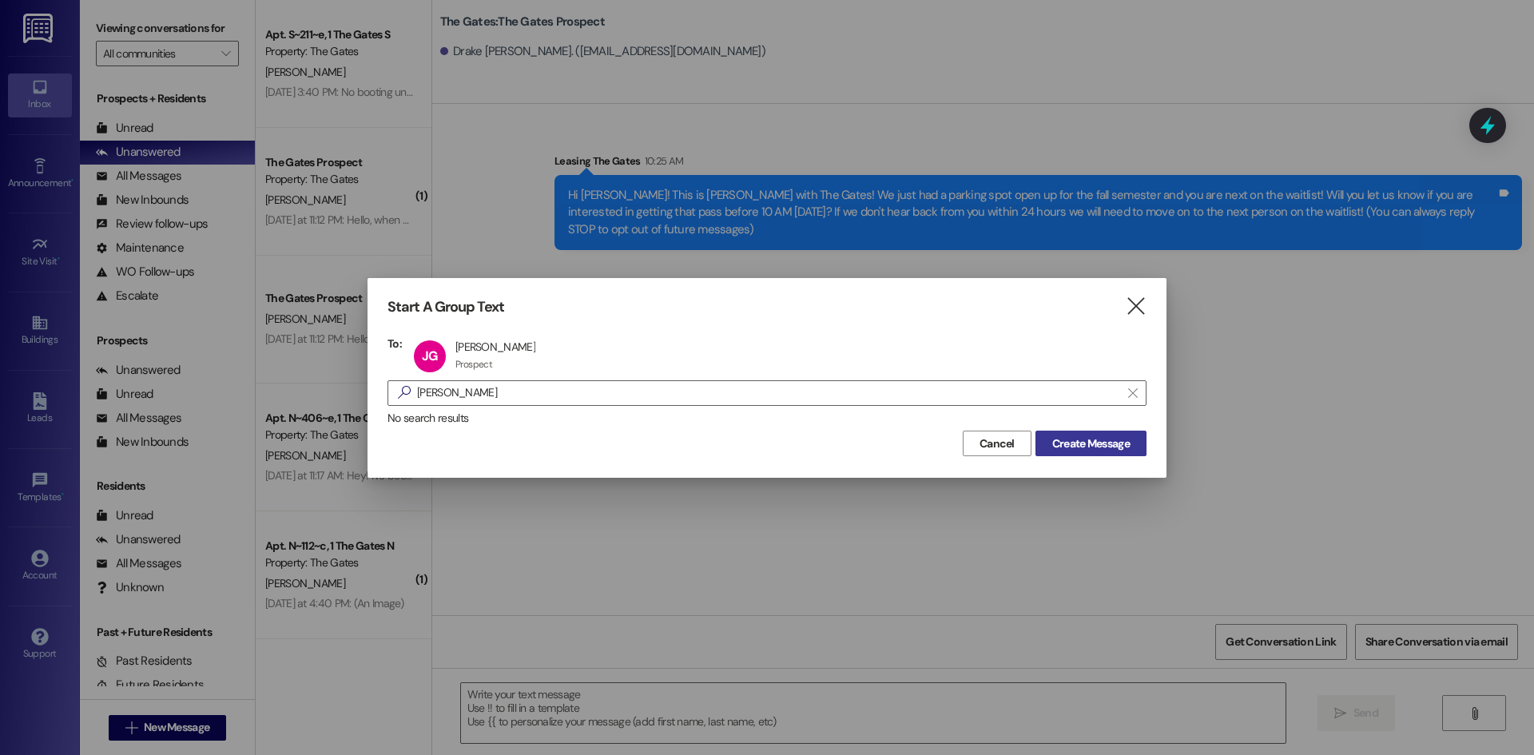
click at [1065, 452] on button "Create Message" at bounding box center [1090, 444] width 111 height 26
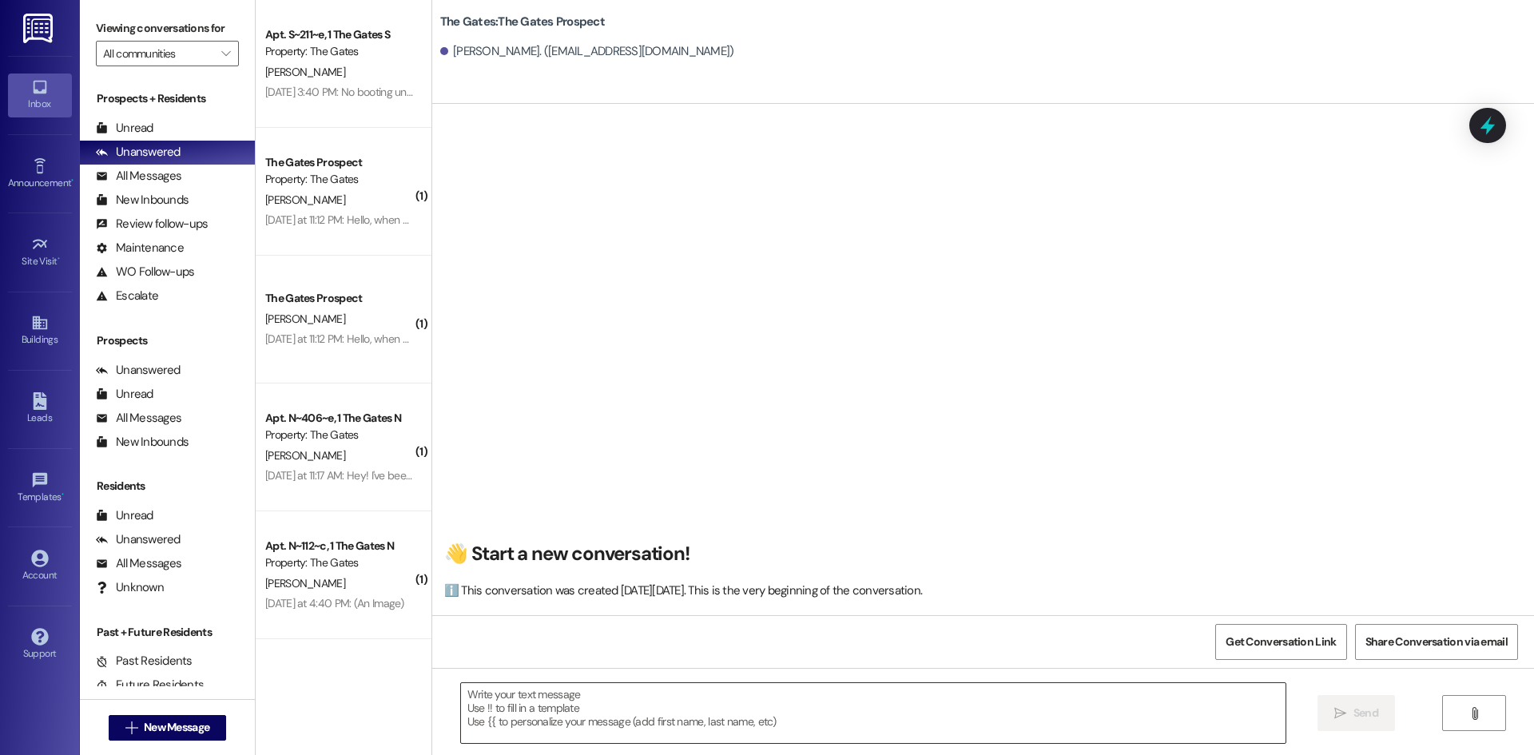
click at [500, 732] on textarea at bounding box center [873, 713] width 824 height 60
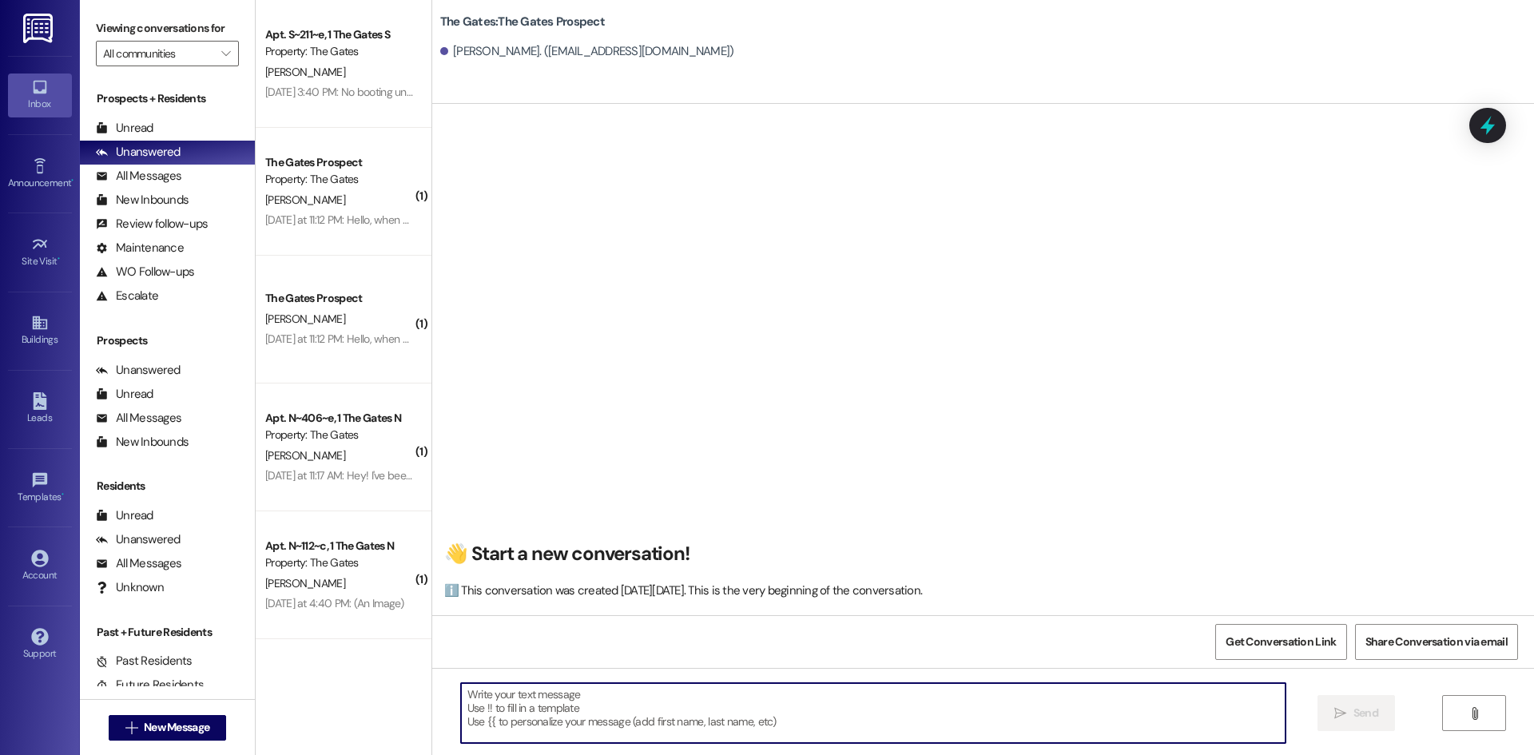
paste textarea "Hi [PERSON_NAME]! This is [PERSON_NAME] with The Gates! We just had a parking s…"
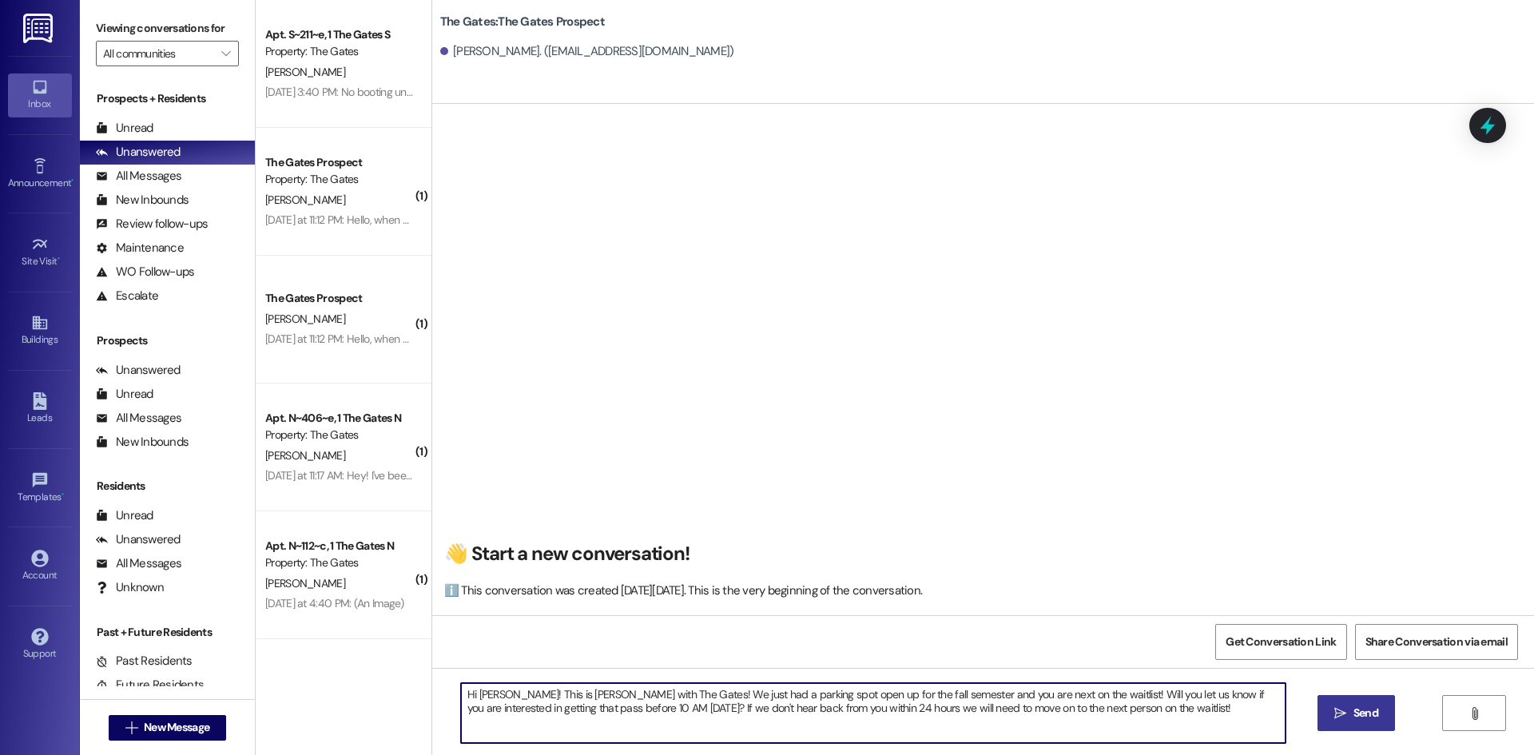
click at [494, 695] on textarea "Hi [PERSON_NAME]! This is [PERSON_NAME] with The Gates! We just had a parking s…" at bounding box center [873, 713] width 824 height 60
type textarea "Hi [PERSON_NAME]! This is [PERSON_NAME] with The Gates! We just had a parking s…"
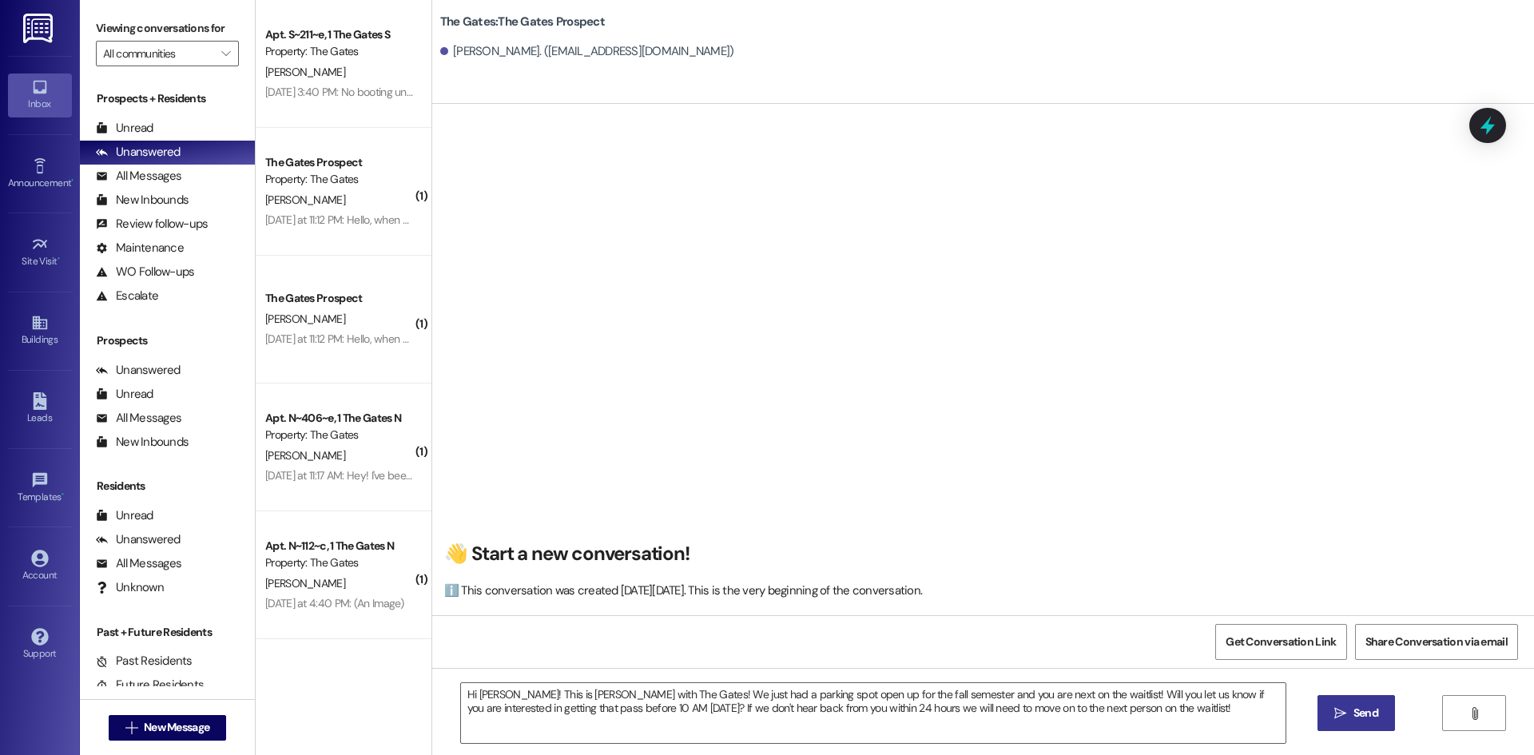
click at [1350, 709] on span "Send" at bounding box center [1365, 712] width 31 height 17
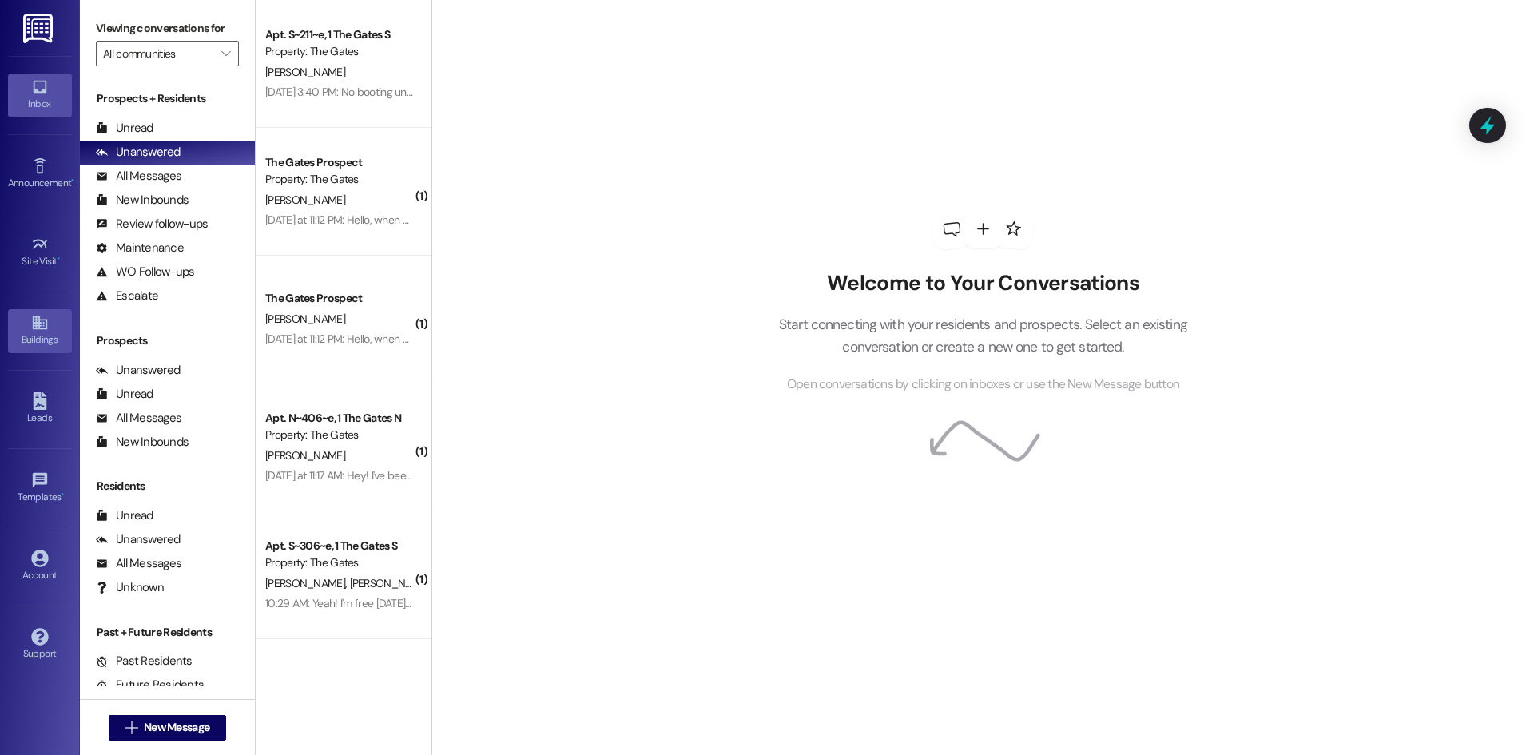
click at [50, 333] on div "Buildings" at bounding box center [40, 339] width 80 height 16
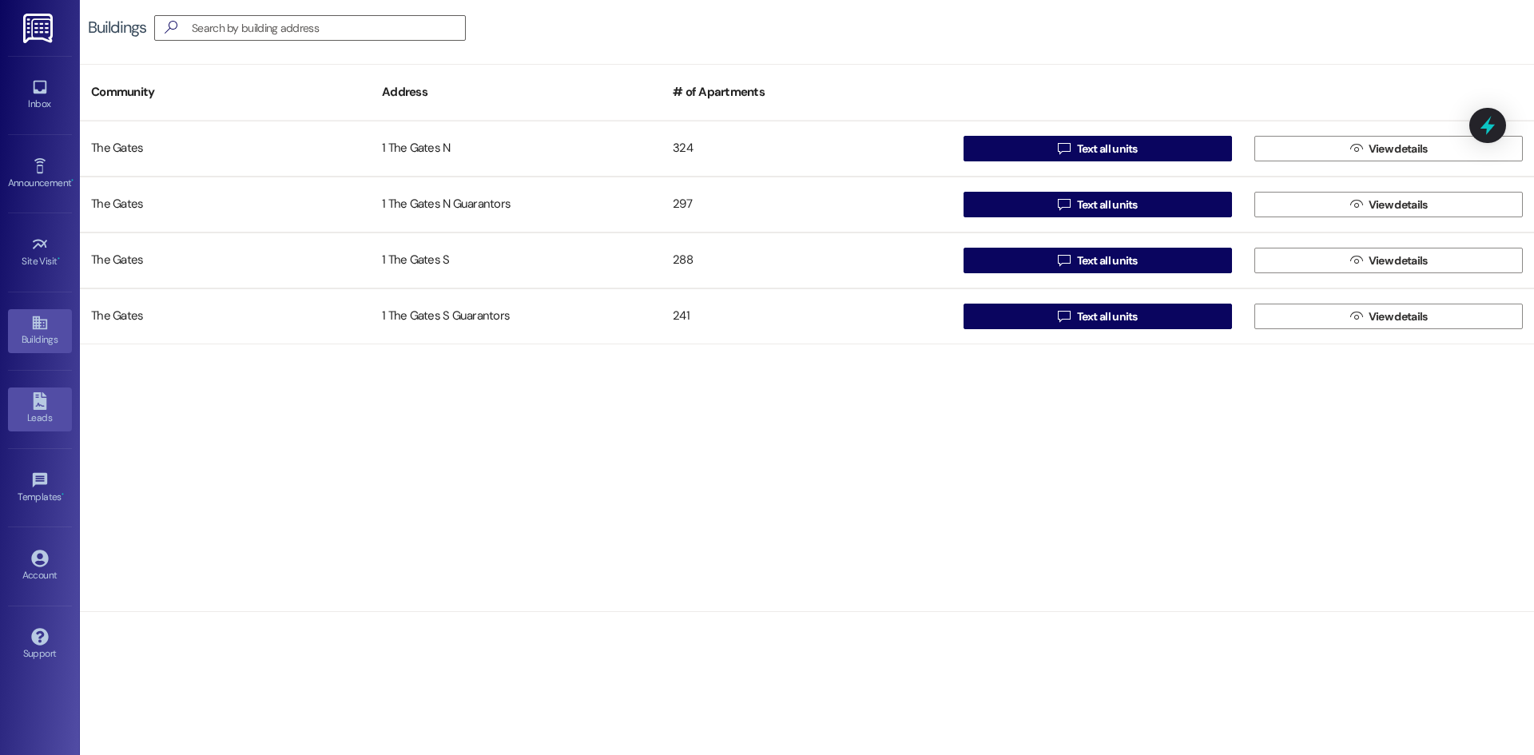
click at [50, 390] on link "Leads" at bounding box center [40, 408] width 64 height 43
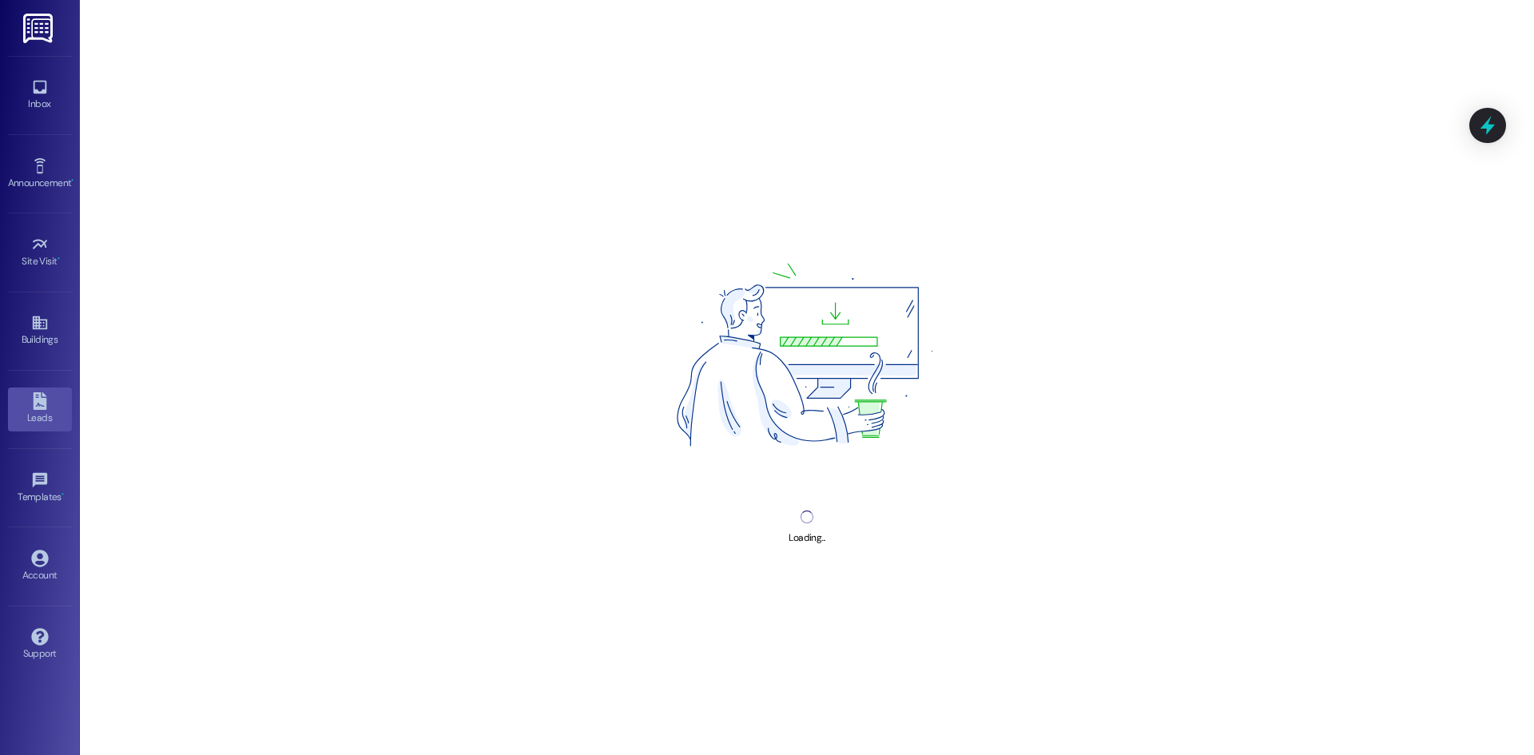
click at [36, 423] on div "Leads" at bounding box center [40, 418] width 80 height 16
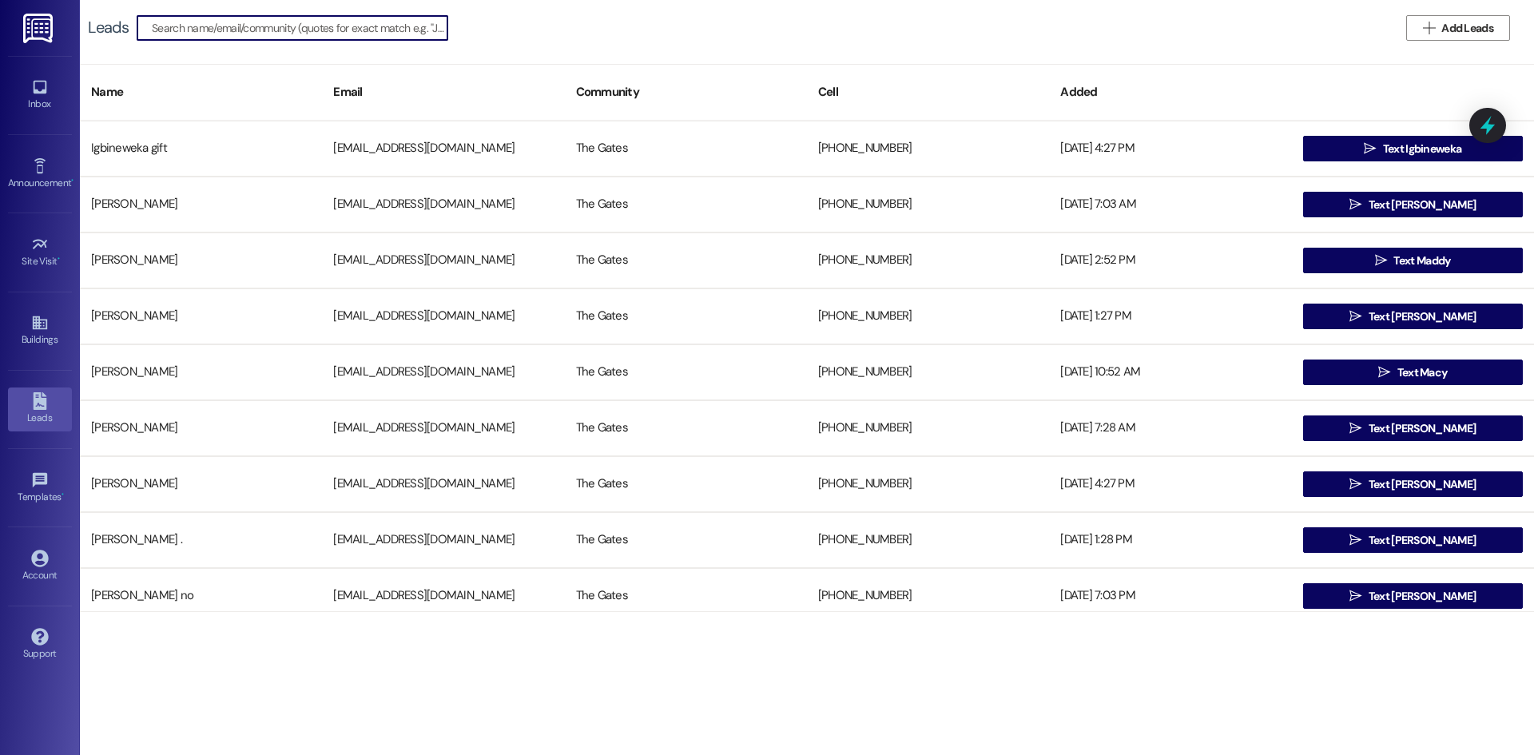
click at [192, 30] on input at bounding box center [300, 28] width 296 height 22
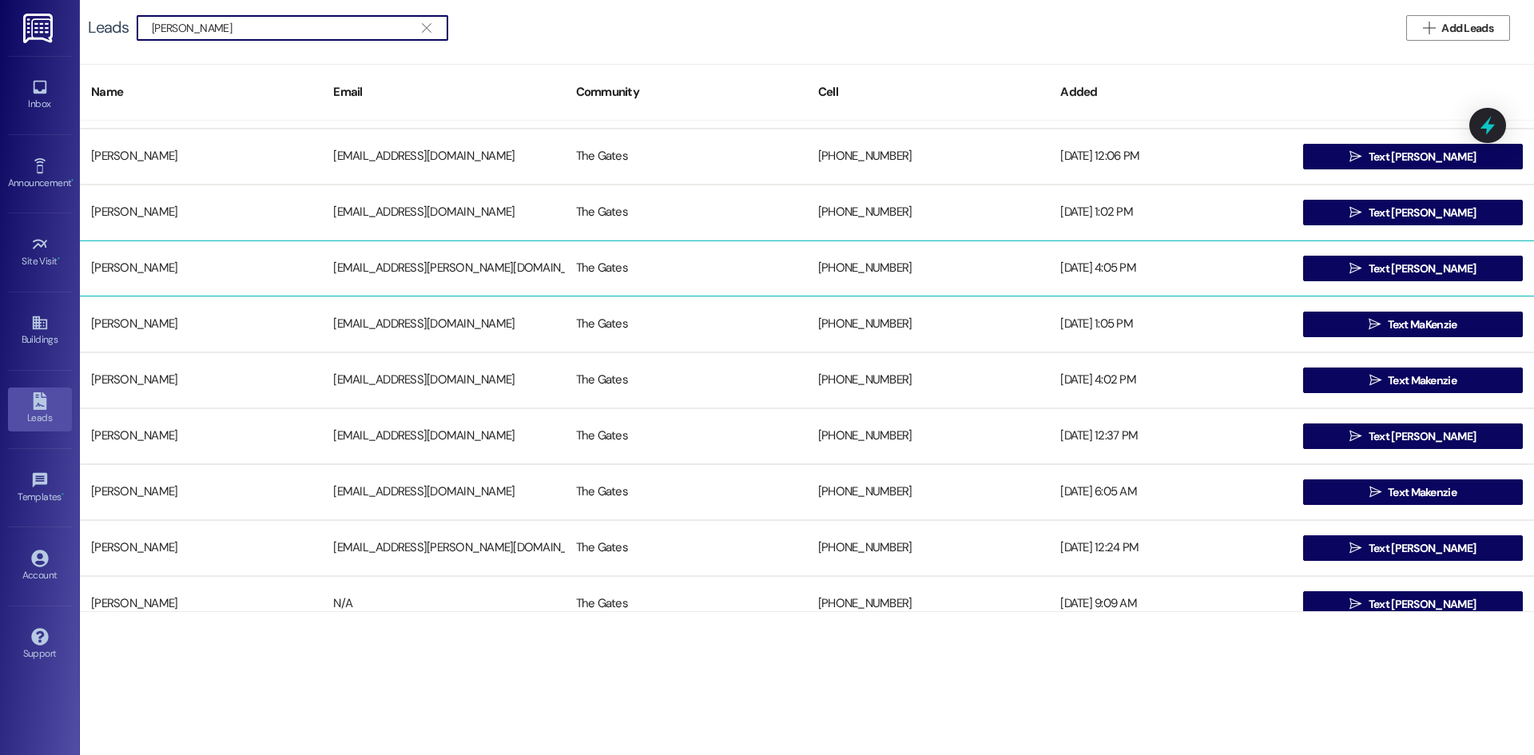
scroll to position [240, 0]
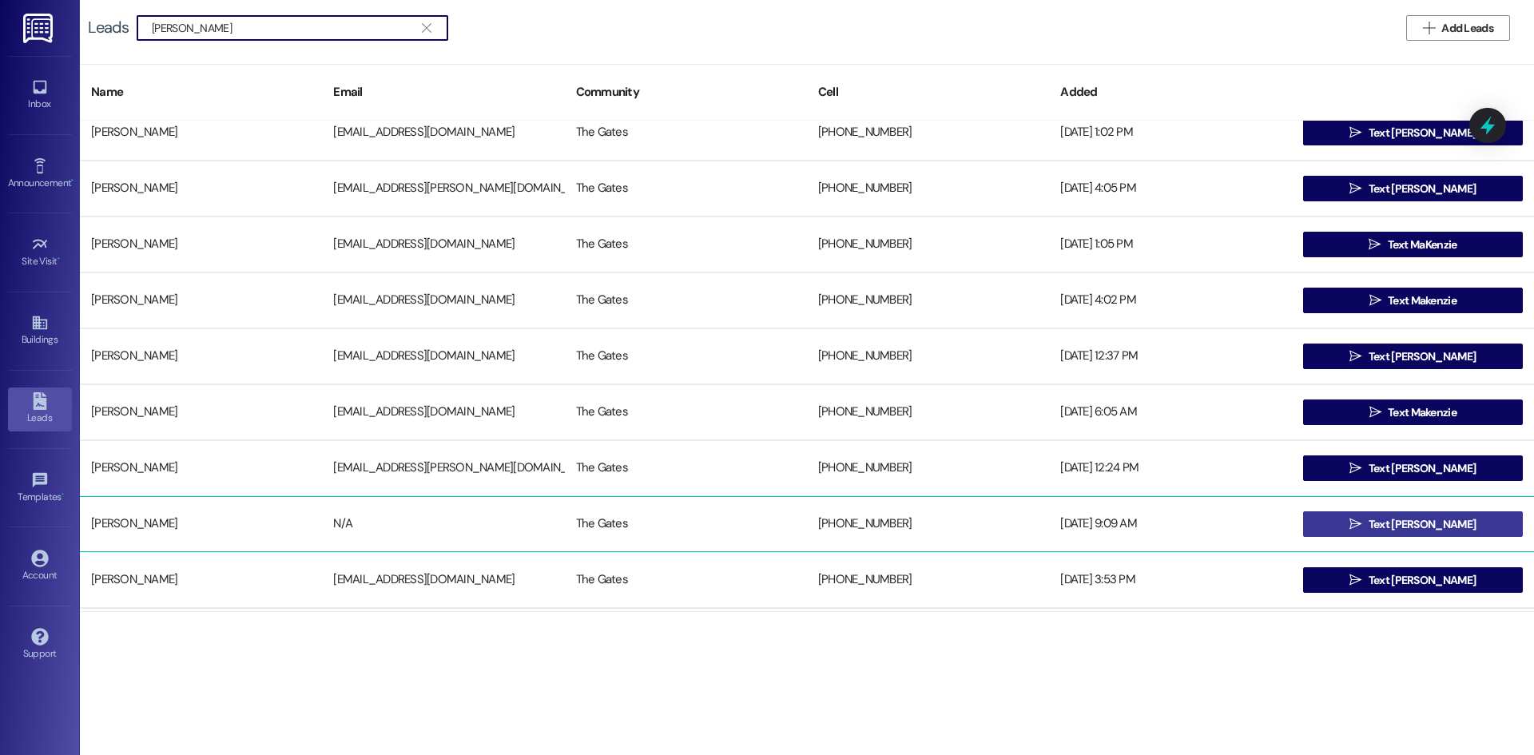
type input "Mackenzie Hodges"
click at [1400, 526] on span "Text Mackenzie" at bounding box center [1421, 524] width 107 height 17
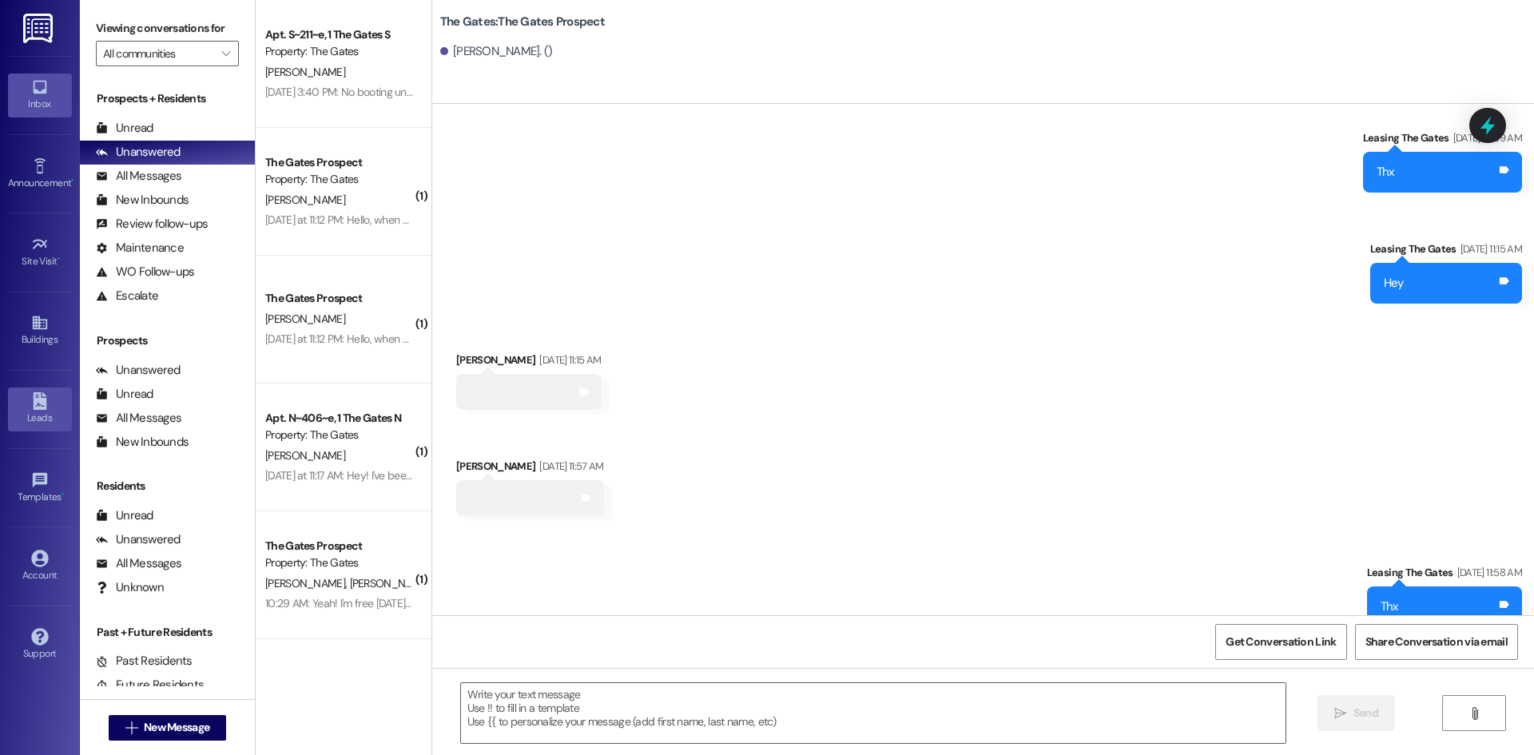
scroll to position [16347, 0]
